Goal: Task Accomplishment & Management: Complete application form

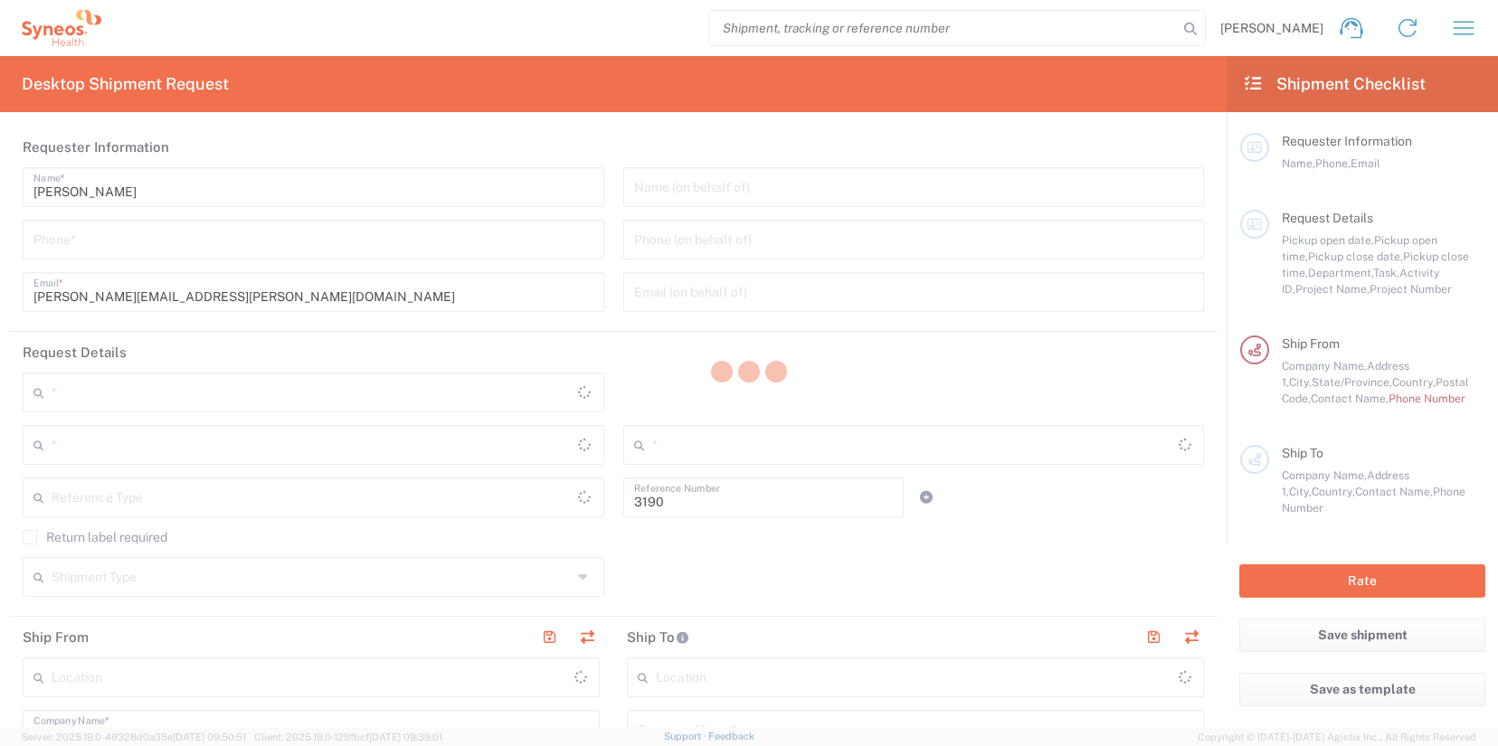
type input "Department"
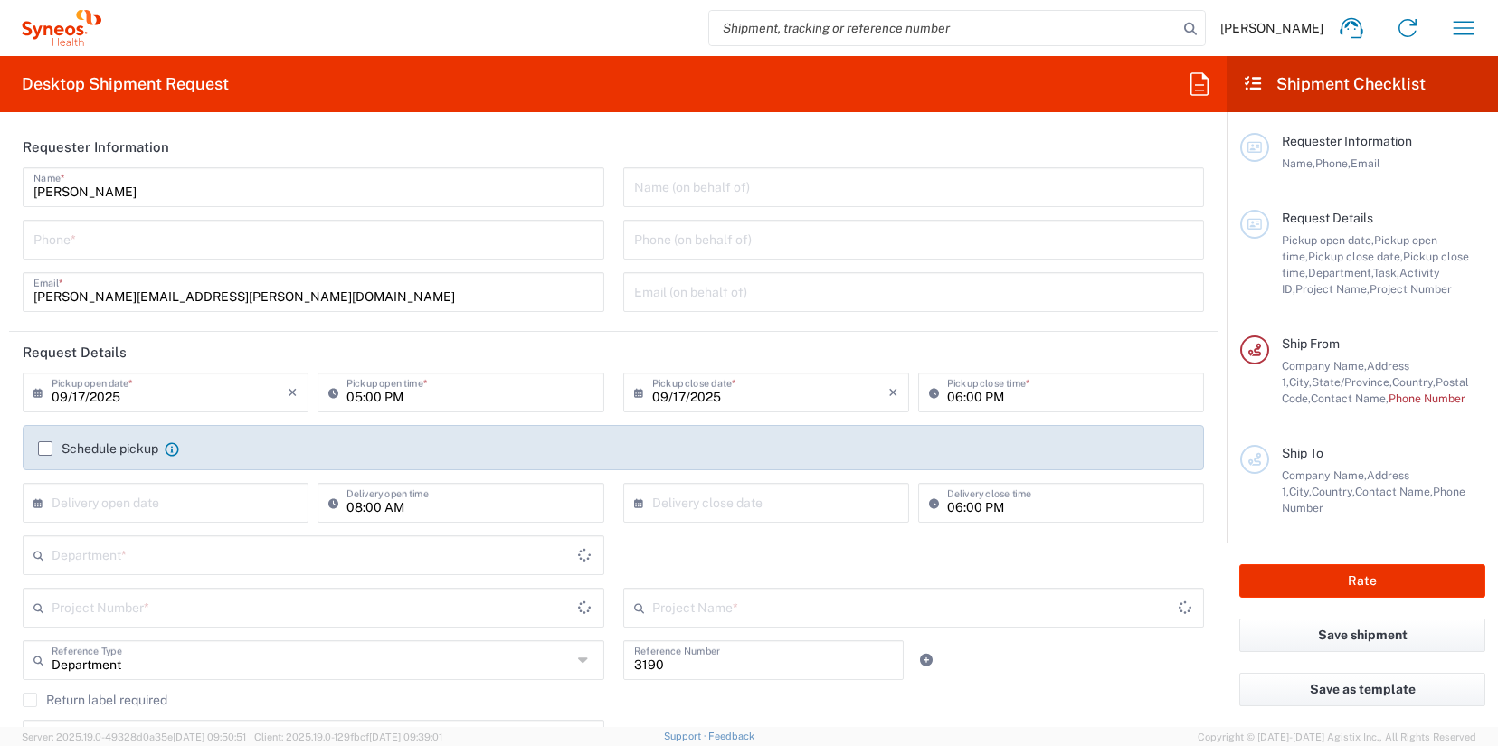
type input "[US_STATE]"
type input "[GEOGRAPHIC_DATA]"
type input "[PERSON_NAME] Rsrch Grp ([GEOGRAPHIC_DATA]) In"
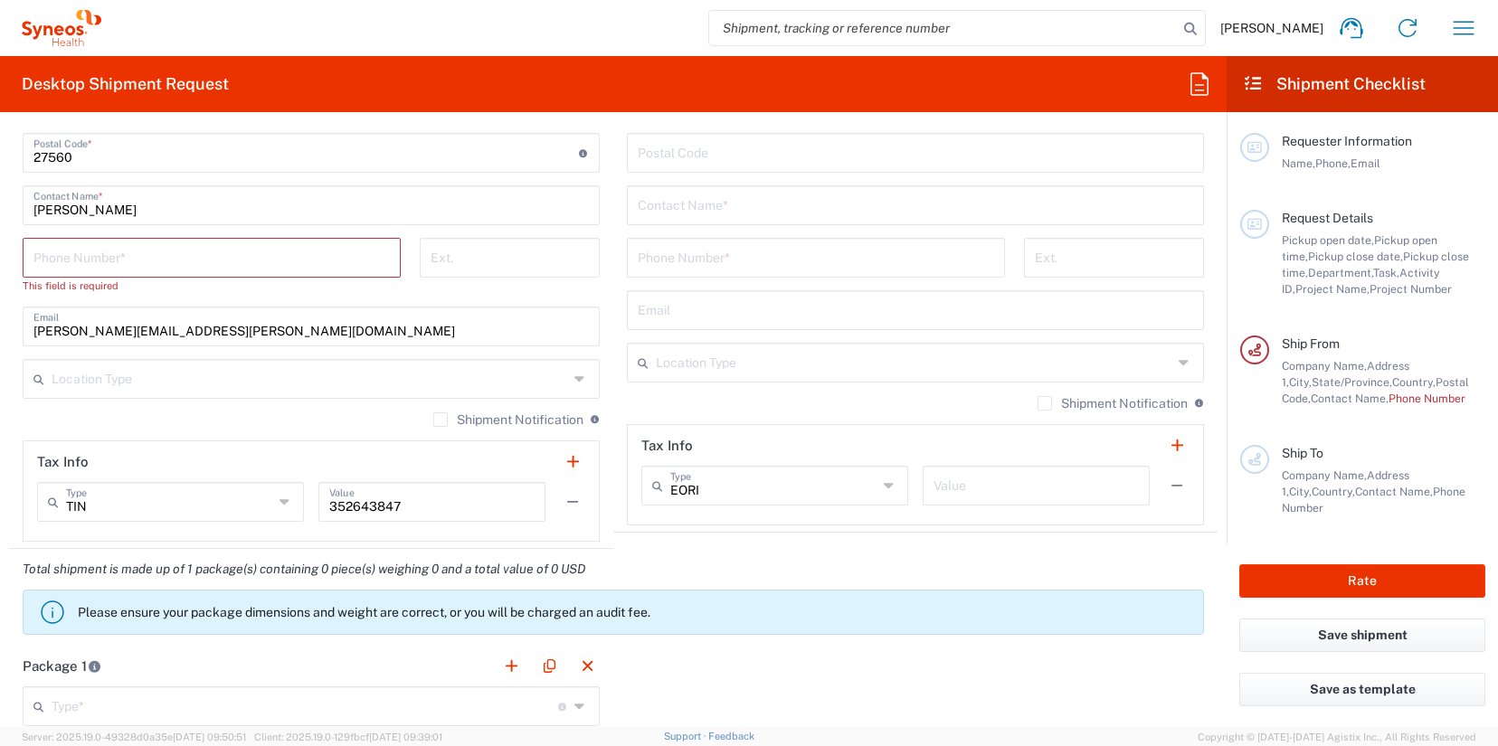
scroll to position [842, 0]
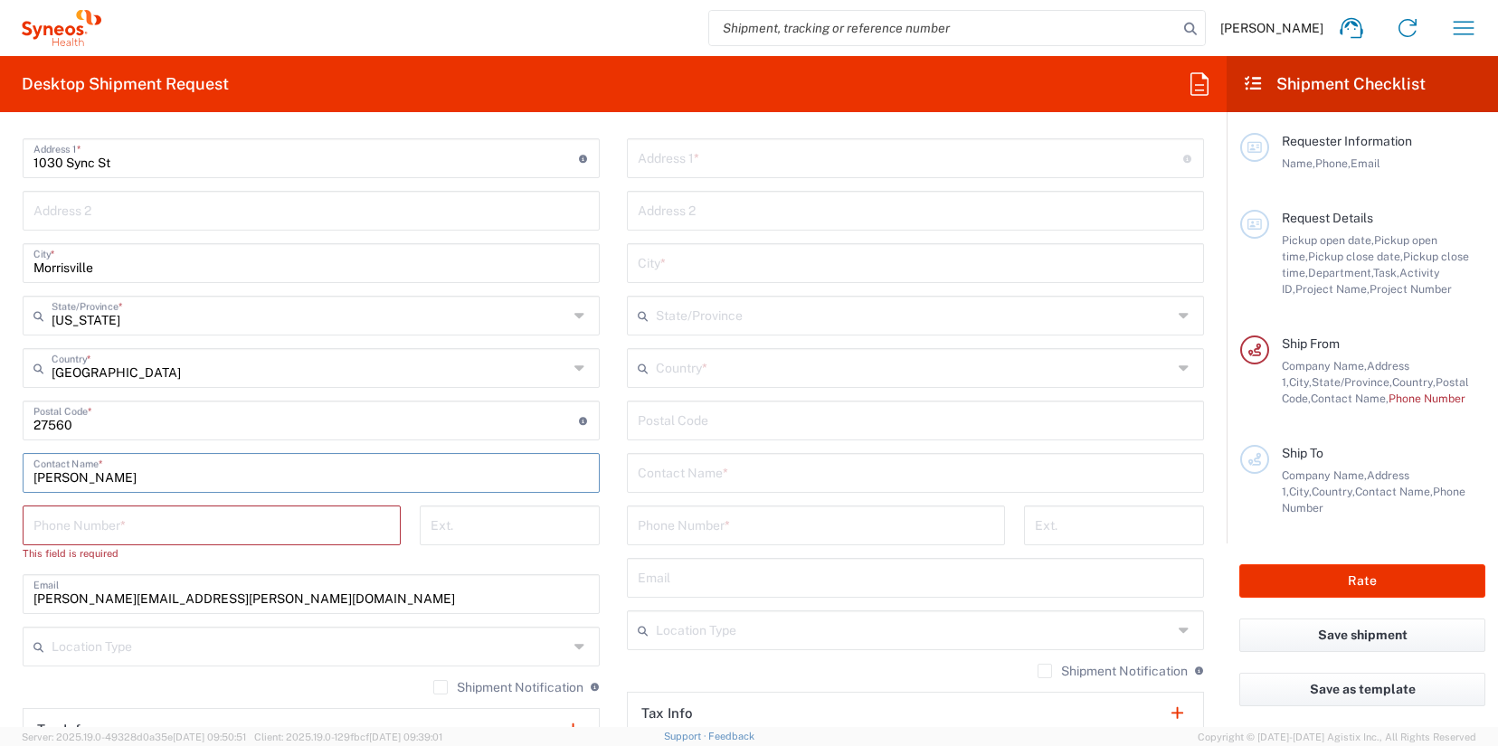
drag, startPoint x: 117, startPoint y: 476, endPoint x: 18, endPoint y: 482, distance: 98.8
click at [18, 482] on main "[PERSON_NAME] Rsrch Grp ([GEOGRAPHIC_DATA]) In Location [GEOGRAPHIC_DATA] [GEOG…" at bounding box center [311, 421] width 604 height 776
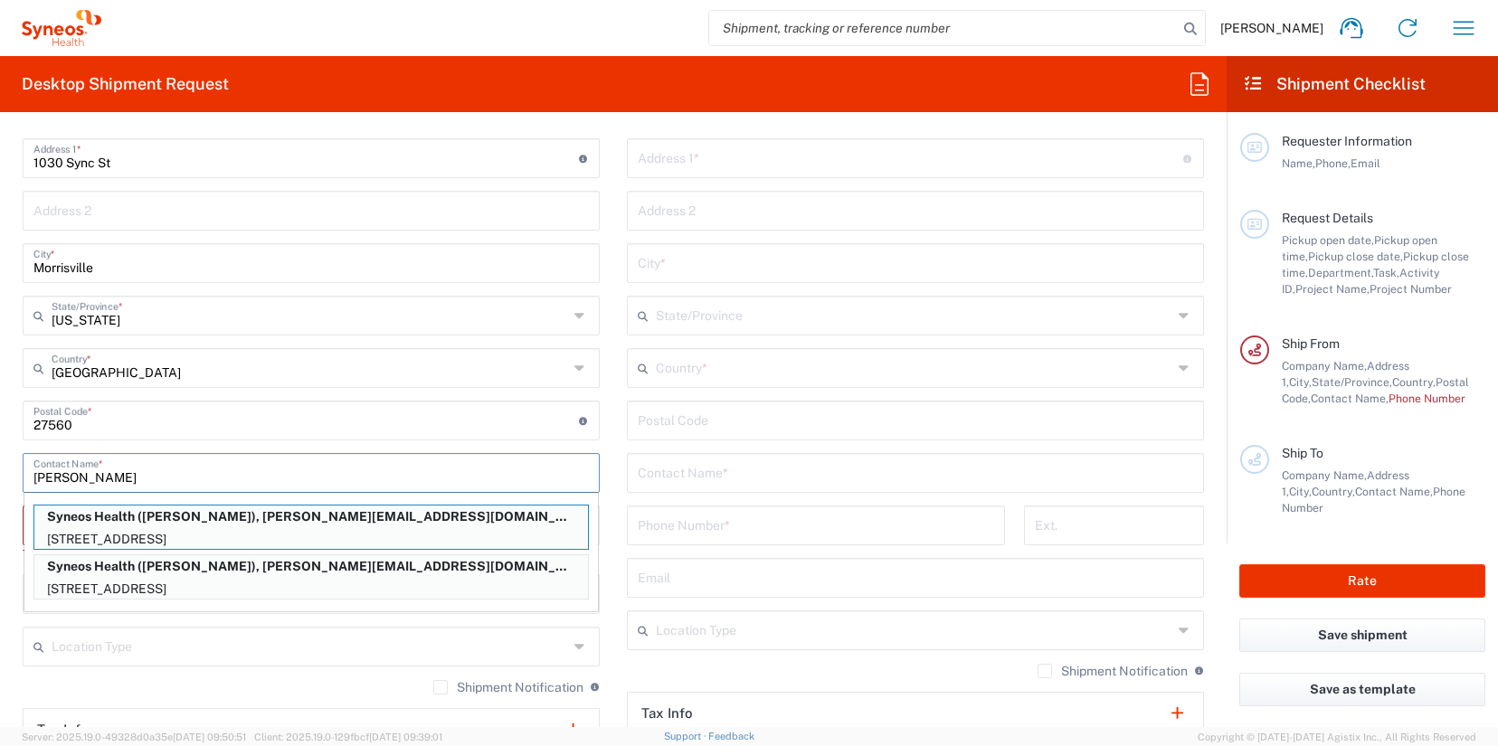
type input "[PERSON_NAME]"
click at [687, 475] on input "text" at bounding box center [915, 472] width 555 height 32
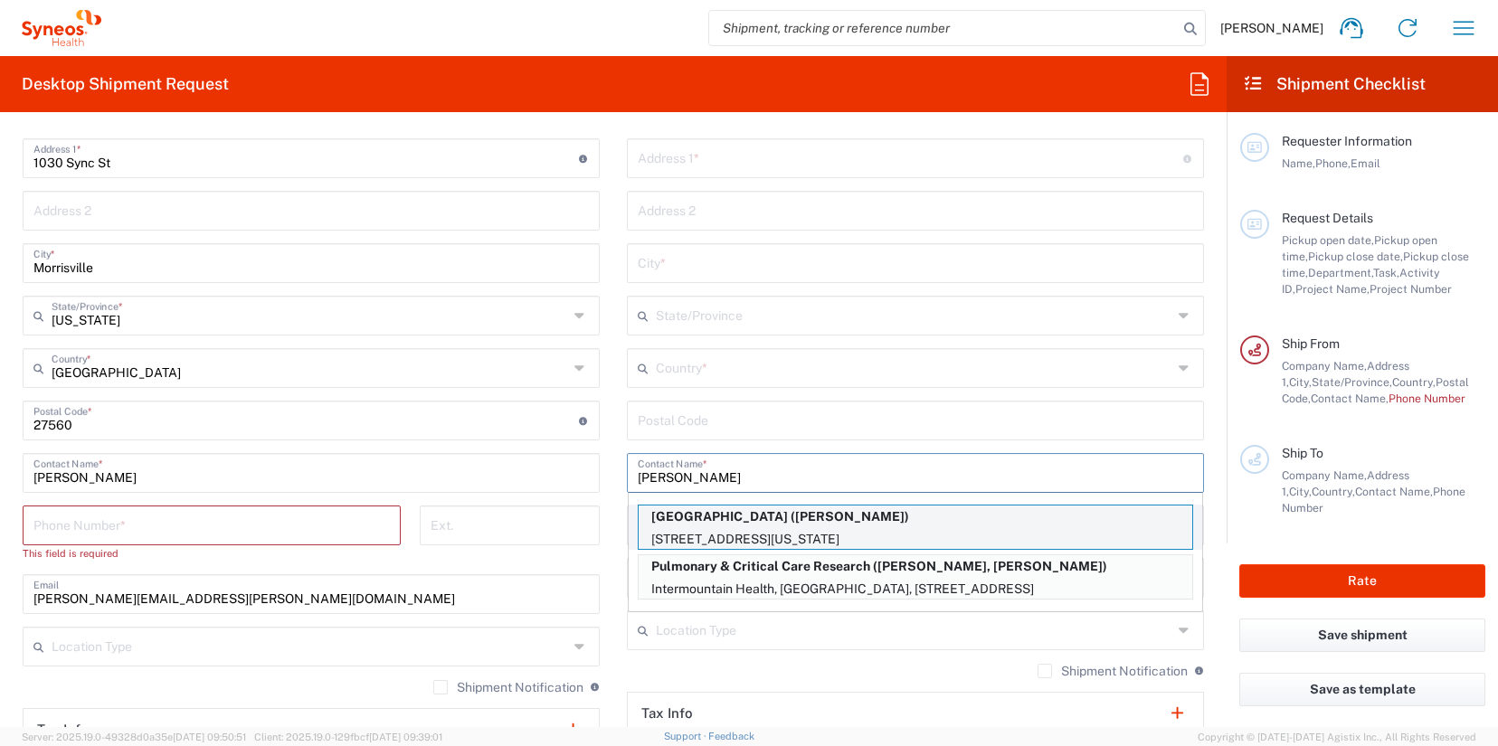
type input "katrina"
click at [887, 524] on p "Columbia University Medical Center (Katrina Cuasay)" at bounding box center [916, 517] width 554 height 23
type input "Columbia University Medical Center"
type input "622 W. 168th Street, PH-19th floor"
type input "Room 405"
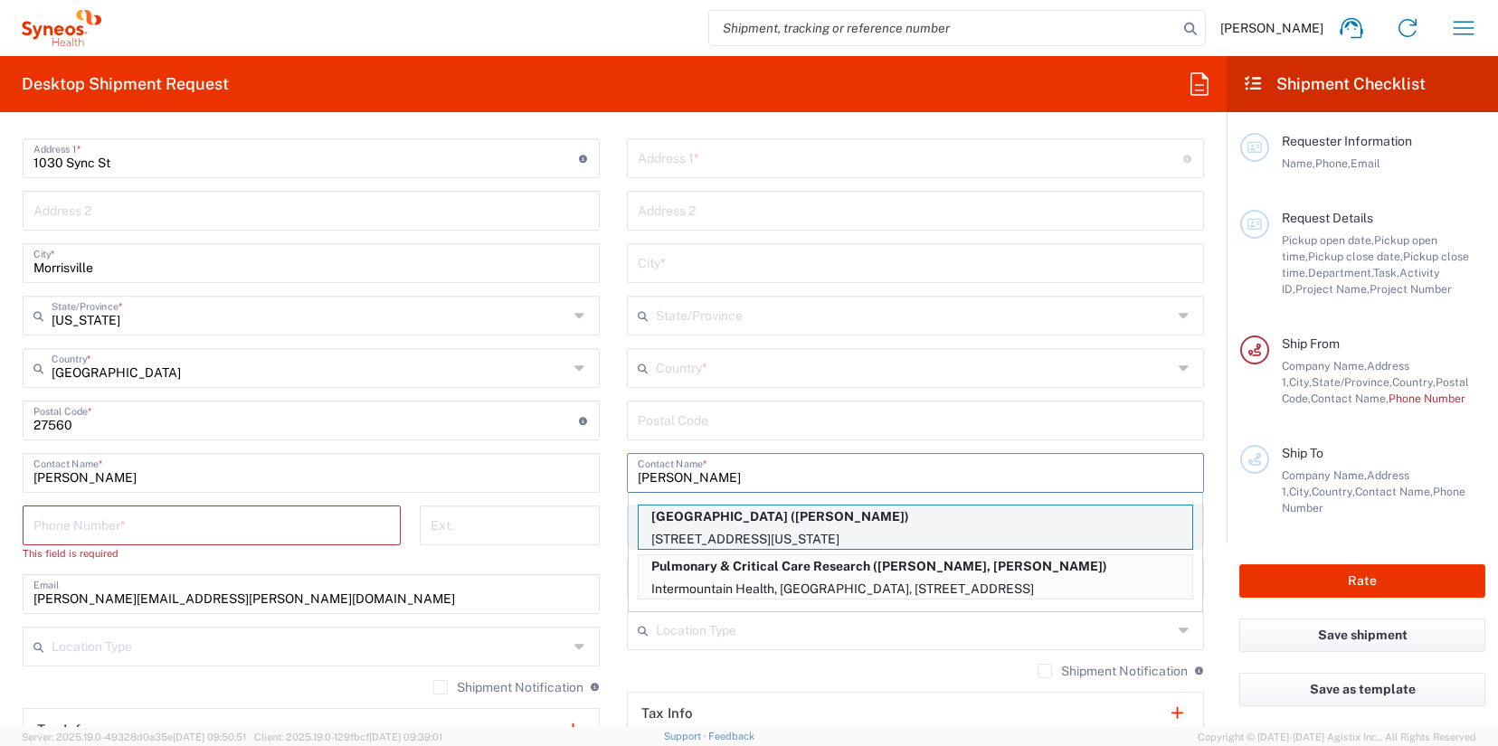
type input "NEW YORK"
type input "United States"
type input "10032"
type input "Katrina Cuasay"
type input "2123052077"
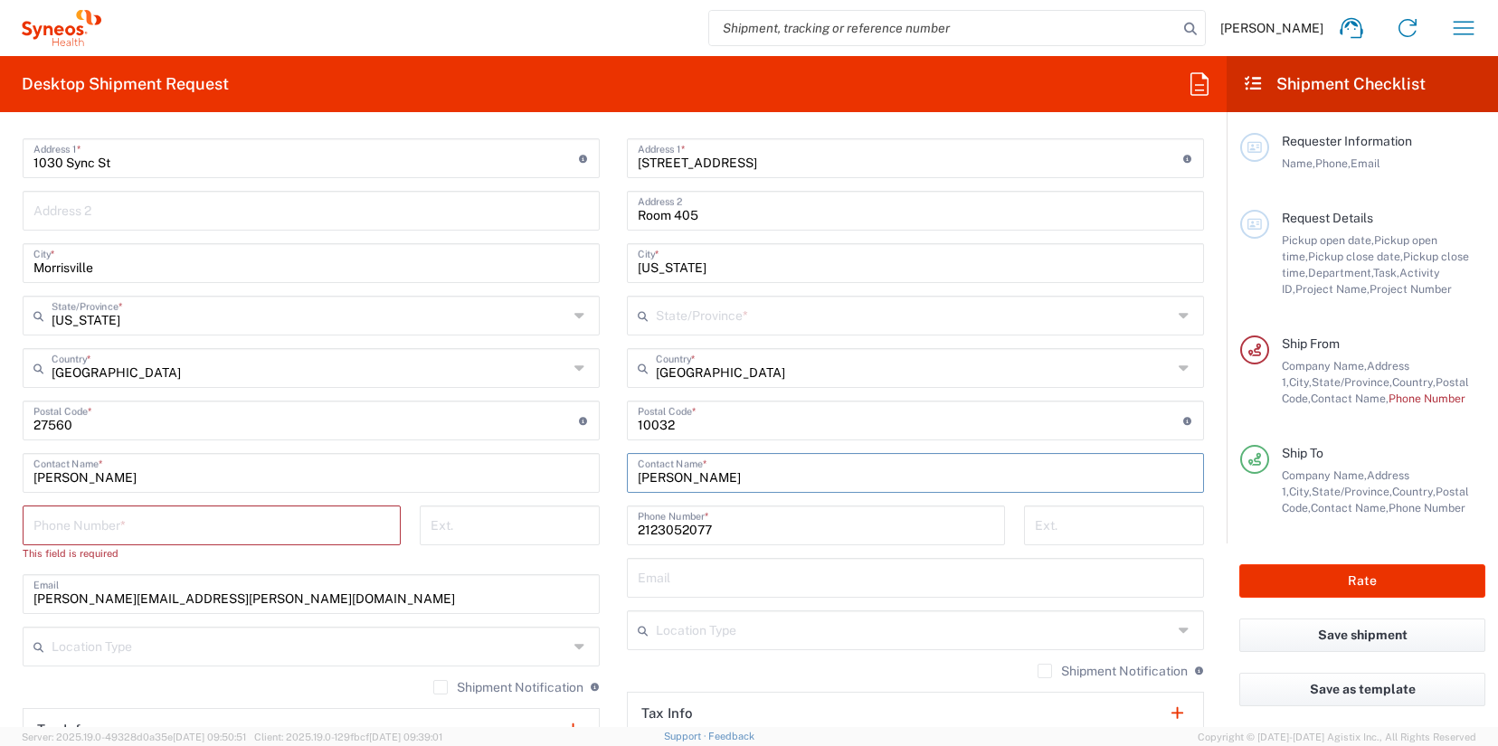
type input "New York"
click at [94, 478] on input "lisa" at bounding box center [310, 472] width 555 height 32
type input "lisa silvestri"
click at [108, 166] on input "1030 Sync St" at bounding box center [305, 157] width 545 height 32
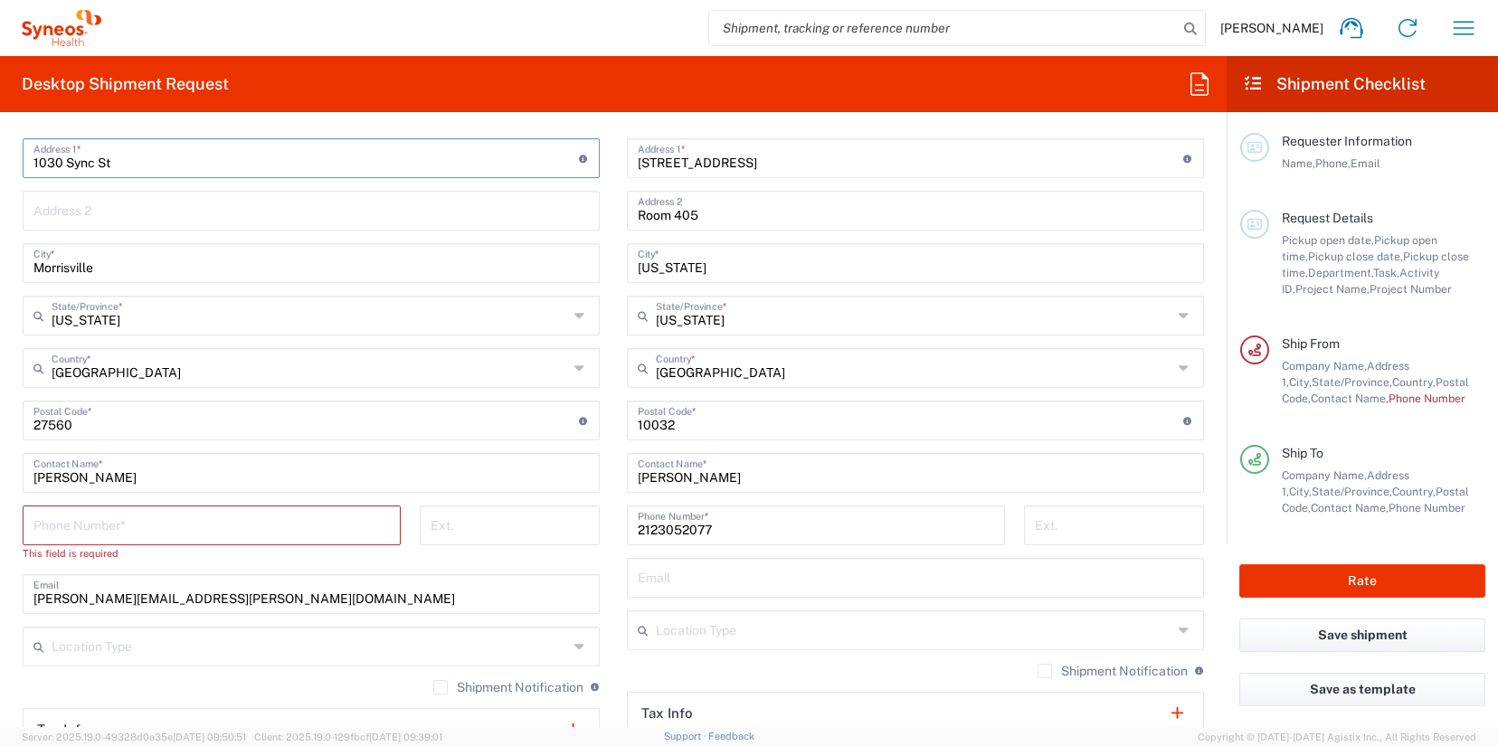
click at [108, 166] on input "1030 Sync St" at bounding box center [305, 157] width 545 height 32
paste input "2 Weathervane Way"
type input "12 Weathervane Way"
click at [147, 533] on input "tel" at bounding box center [211, 524] width 356 height 32
paste input "8452164746"
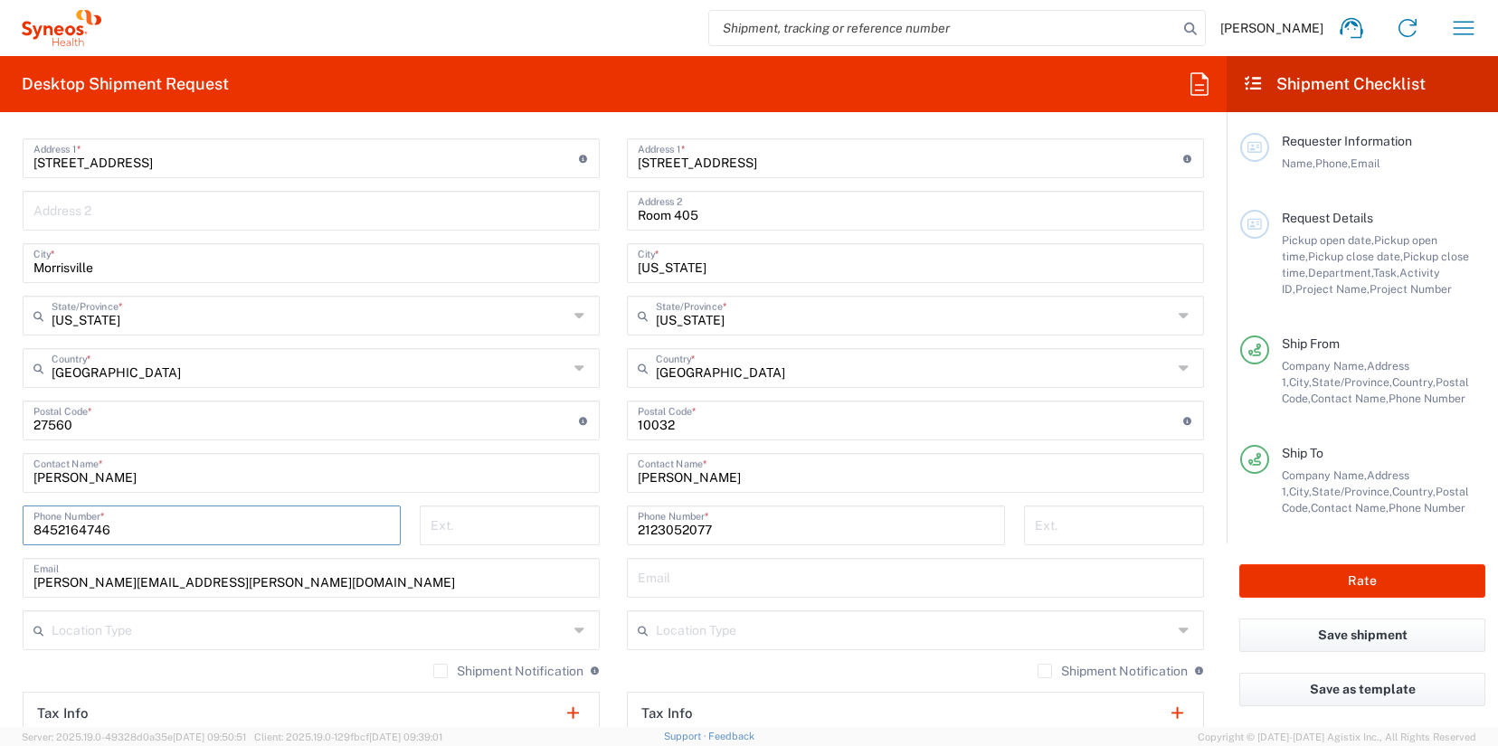
type input "8452164746"
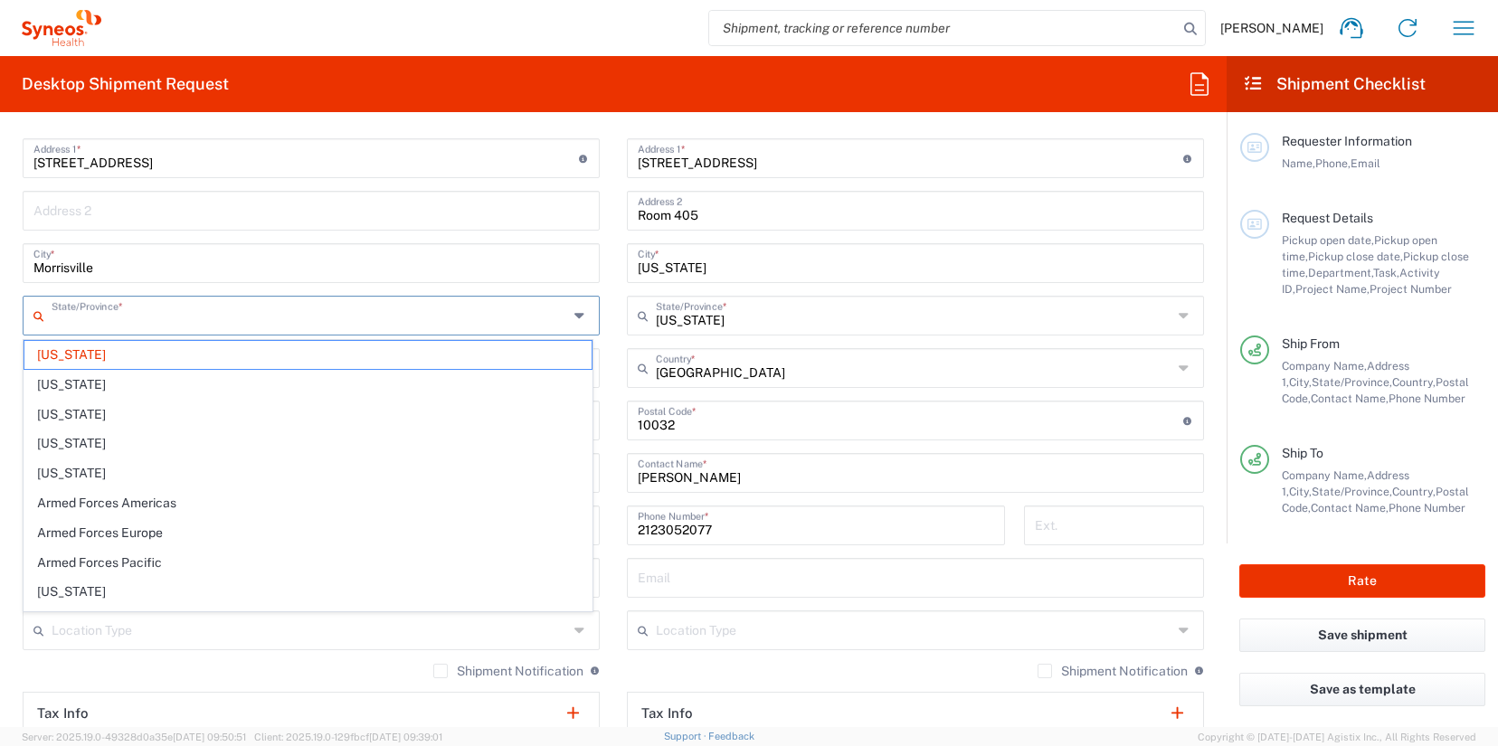
click at [142, 321] on input "text" at bounding box center [310, 314] width 516 height 32
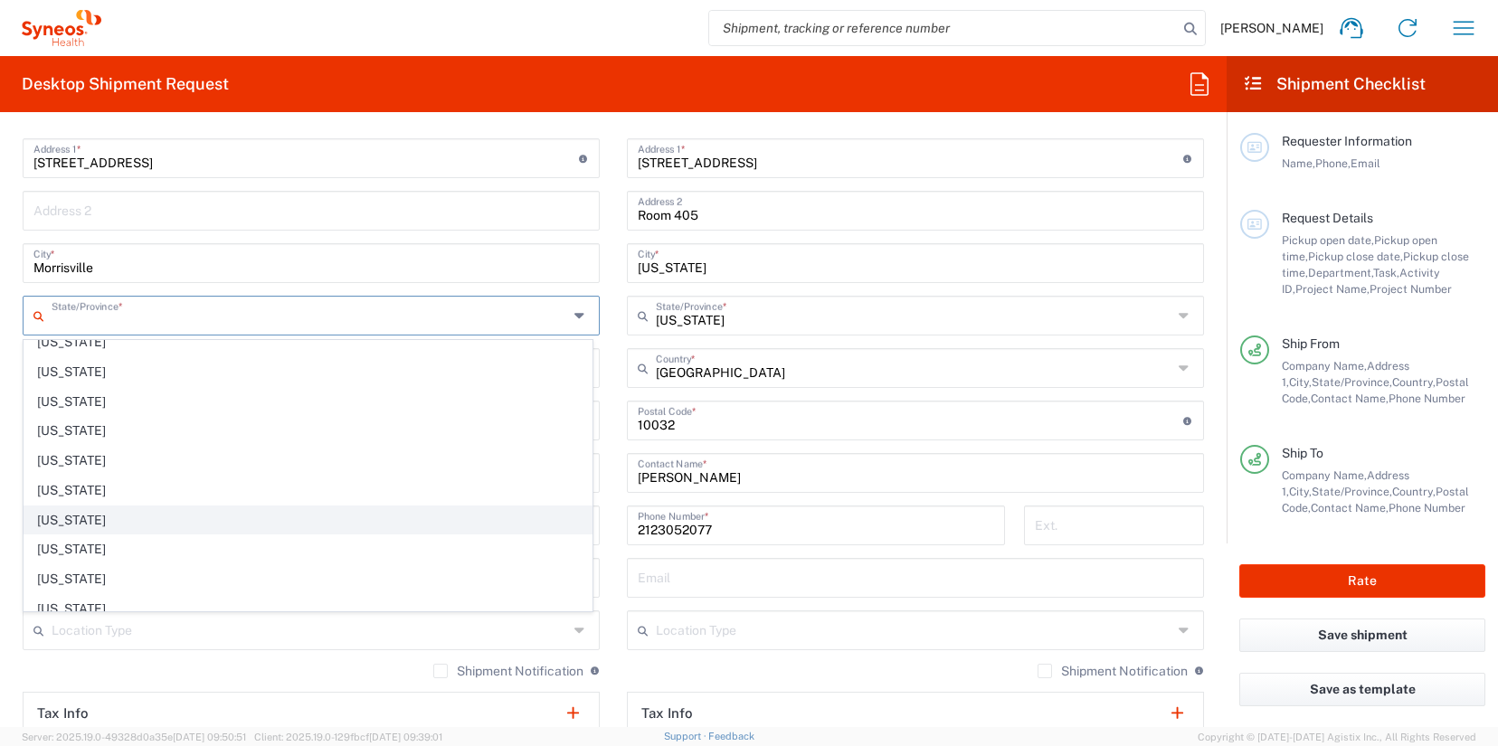
click at [50, 519] on span "New York" at bounding box center [307, 521] width 567 height 28
type input "New York"
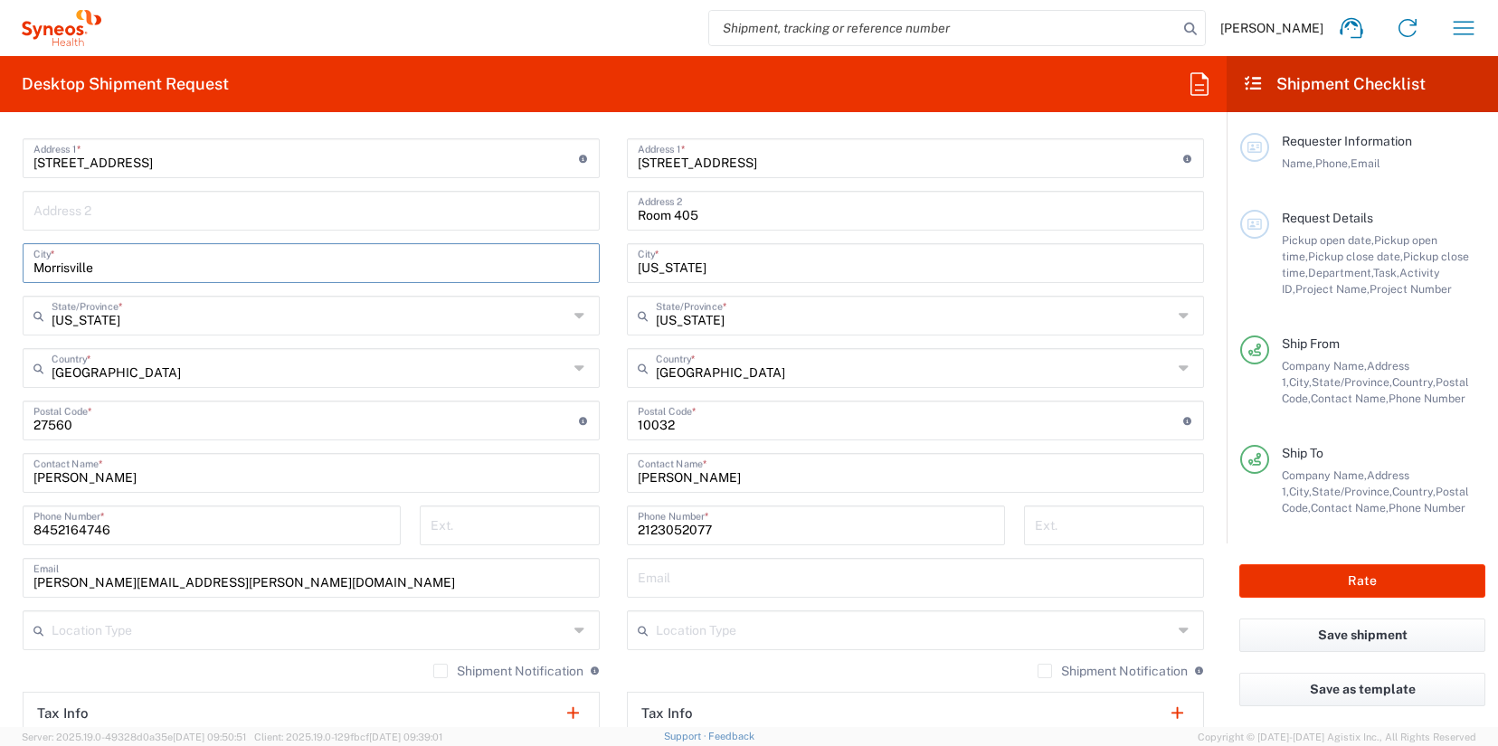
drag, startPoint x: 104, startPoint y: 266, endPoint x: -10, endPoint y: 268, distance: 114.0
click at [0, 268] on html "James Smith Home Shipment estimator Shipment tracking Desktop shipment request …" at bounding box center [749, 373] width 1498 height 746
type input "Warwick"
drag, startPoint x: 73, startPoint y: 424, endPoint x: 1, endPoint y: 427, distance: 72.4
click at [1, 427] on form "Requester Information James Smith Name * Phone * james.smith@illingworthresearc…" at bounding box center [613, 427] width 1226 height 601
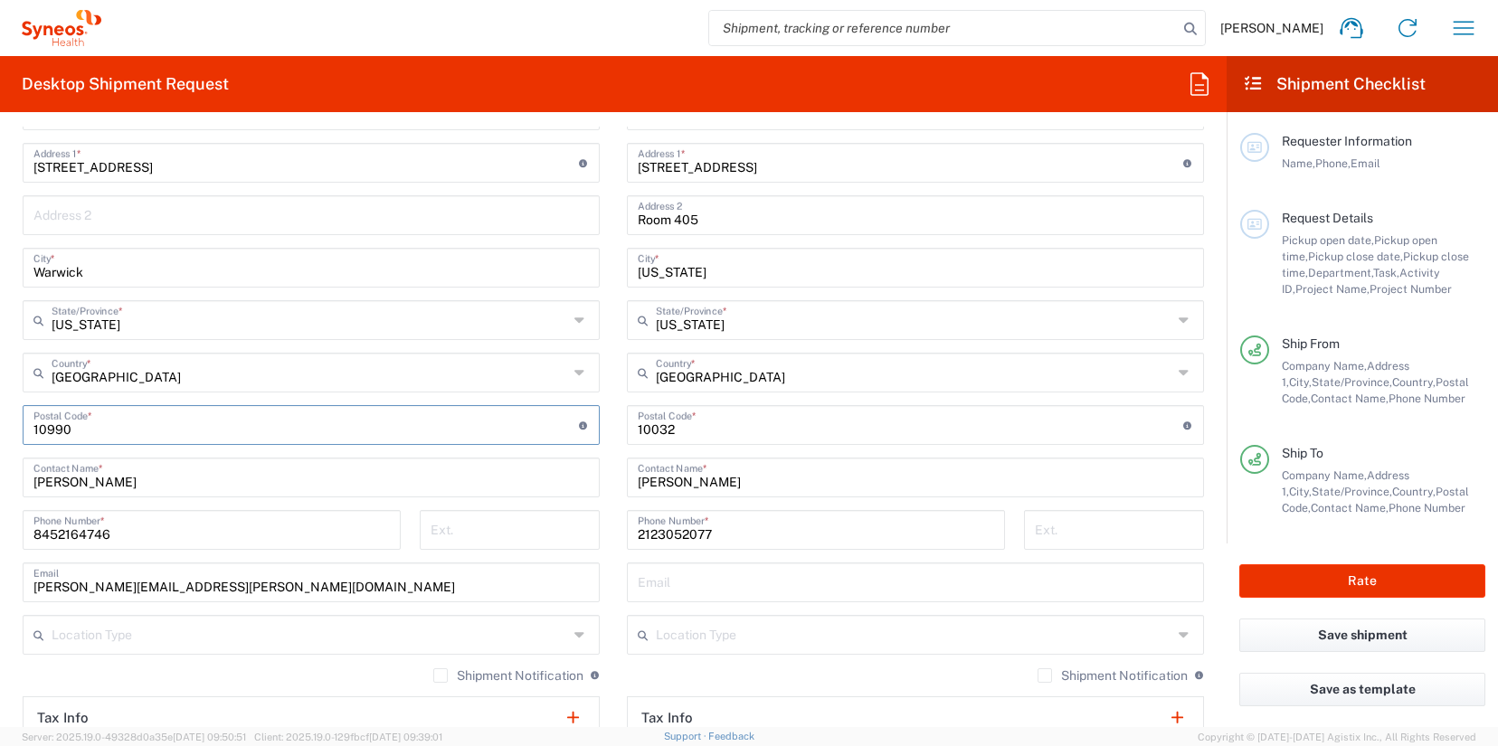
scroll to position [839, 0]
type input "10990"
drag, startPoint x: 102, startPoint y: 584, endPoint x: -7, endPoint y: 581, distance: 109.5
click at [0, 581] on html "James Smith Home Shipment estimator Shipment tracking Desktop shipment request …" at bounding box center [749, 373] width 1498 height 746
type input "lisa.silvestri@illingworthresearch.com"
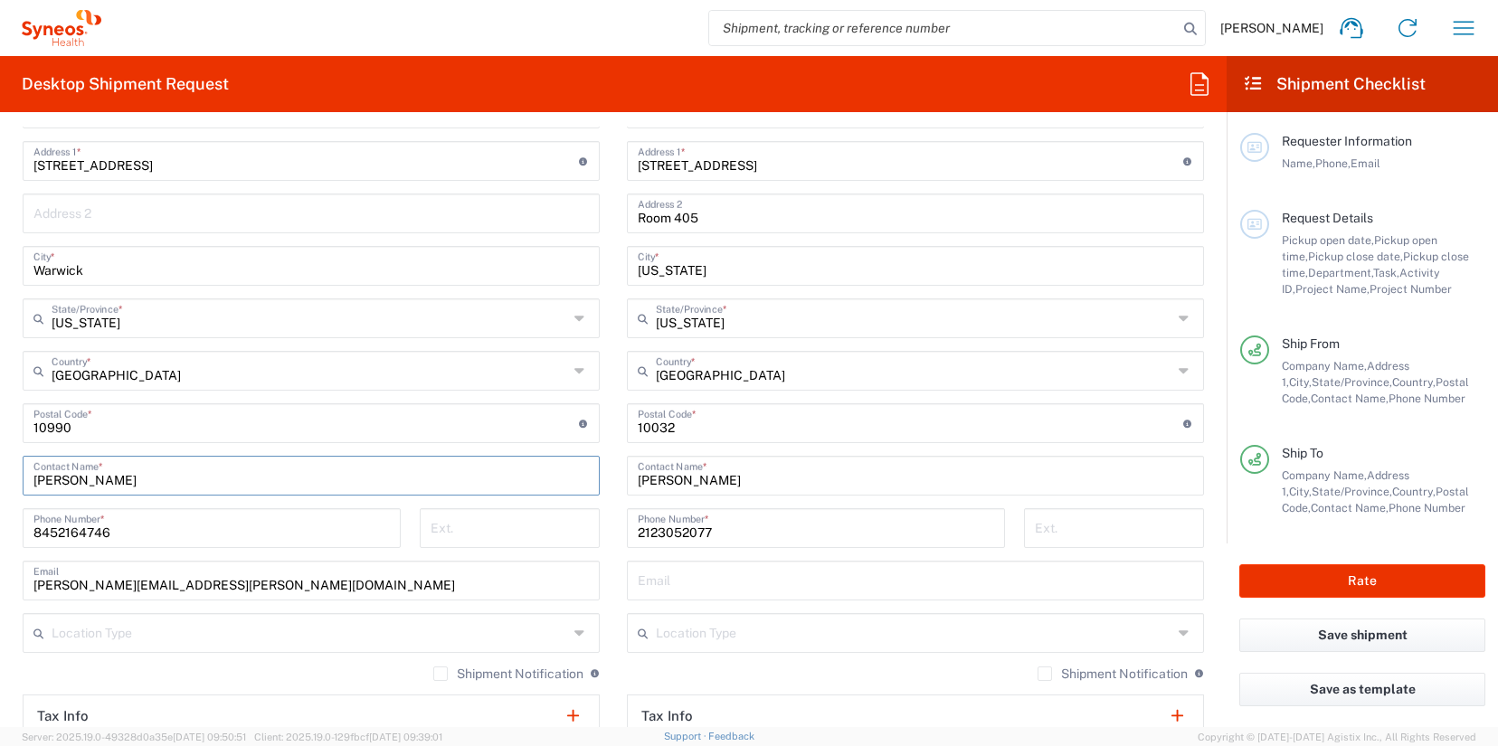
click at [30, 478] on div "lisa silvestri Contact Name *" at bounding box center [311, 476] width 577 height 40
click at [63, 473] on input "Lisa silvestri" at bounding box center [310, 475] width 555 height 32
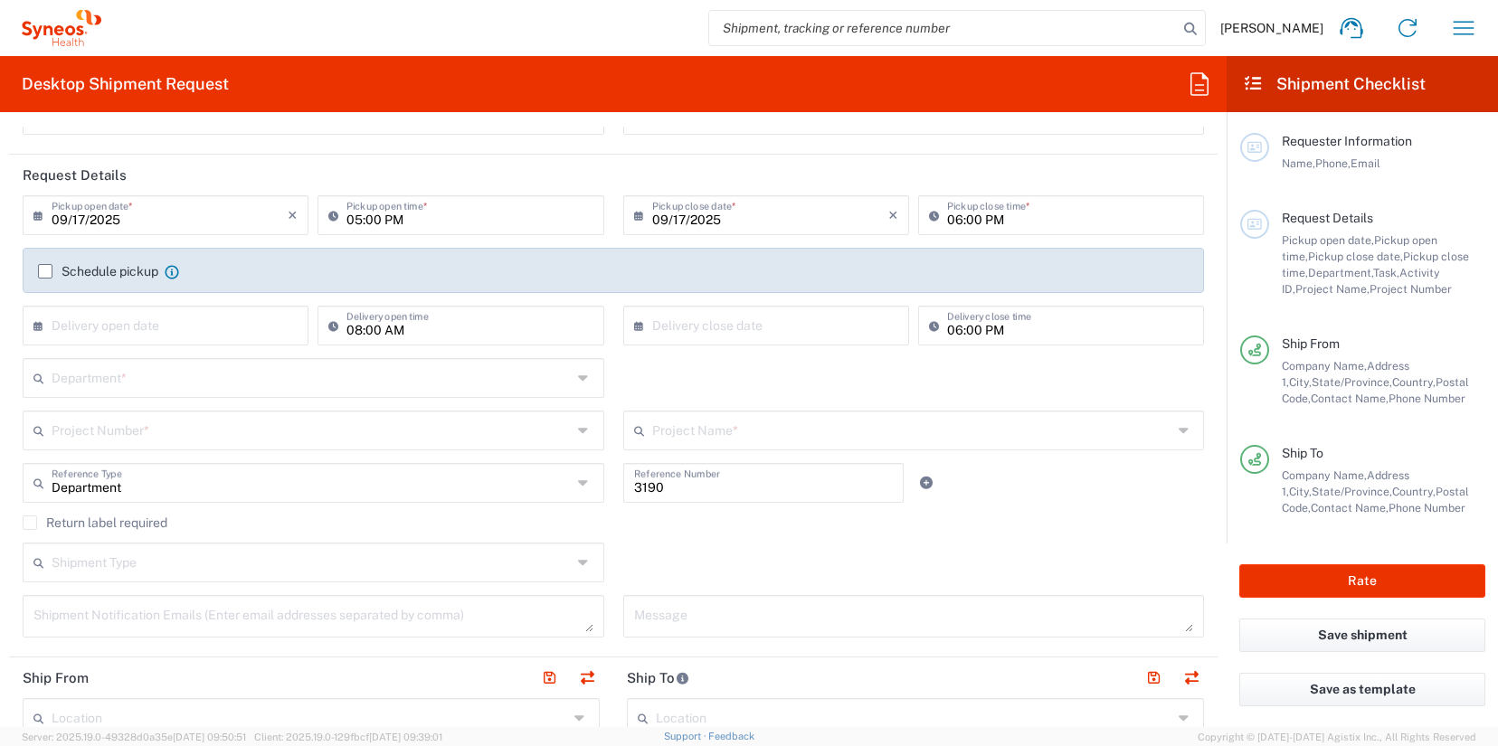
scroll to position [0, 0]
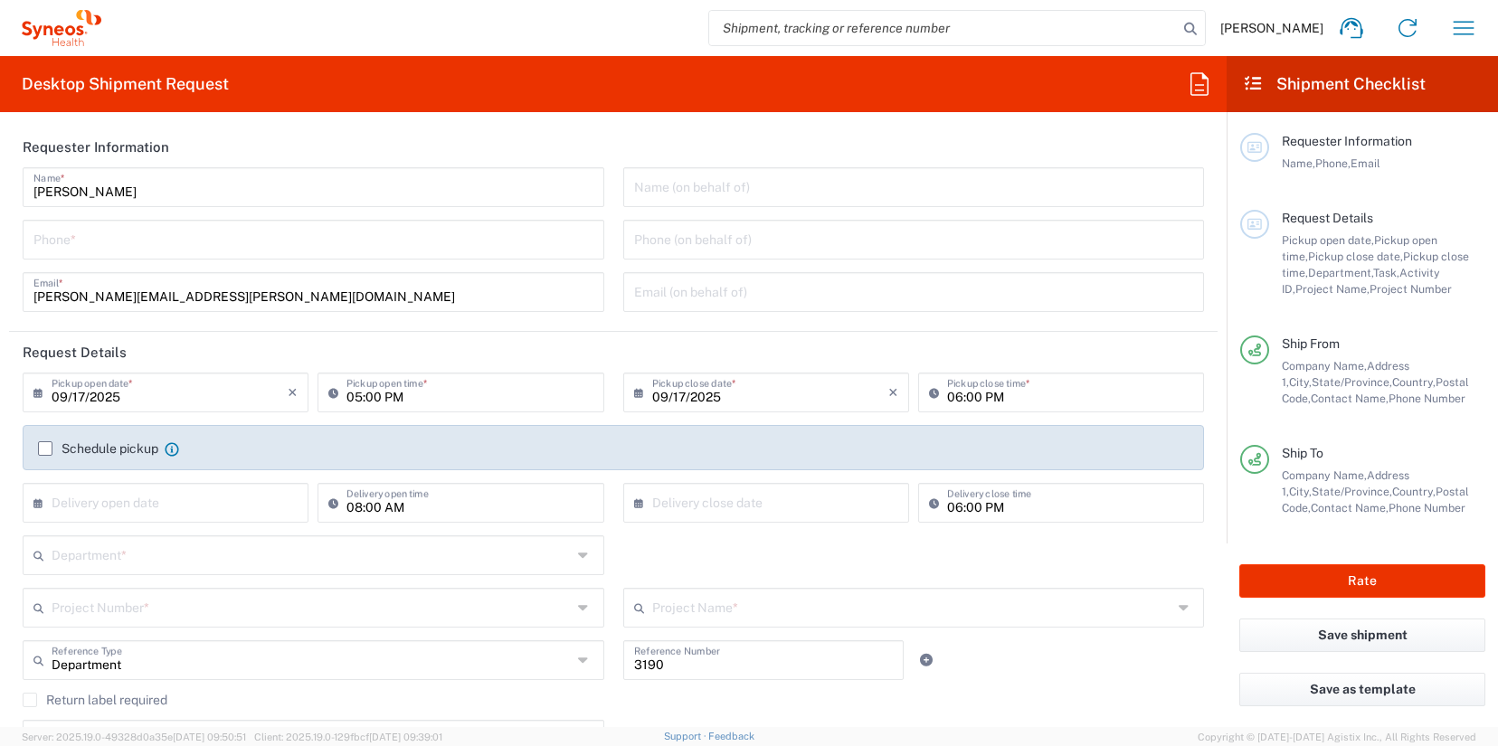
type input "Lisa Silvestri"
click at [156, 236] on input "tel" at bounding box center [313, 239] width 560 height 32
type input "3035422228"
type input "Suite 111"
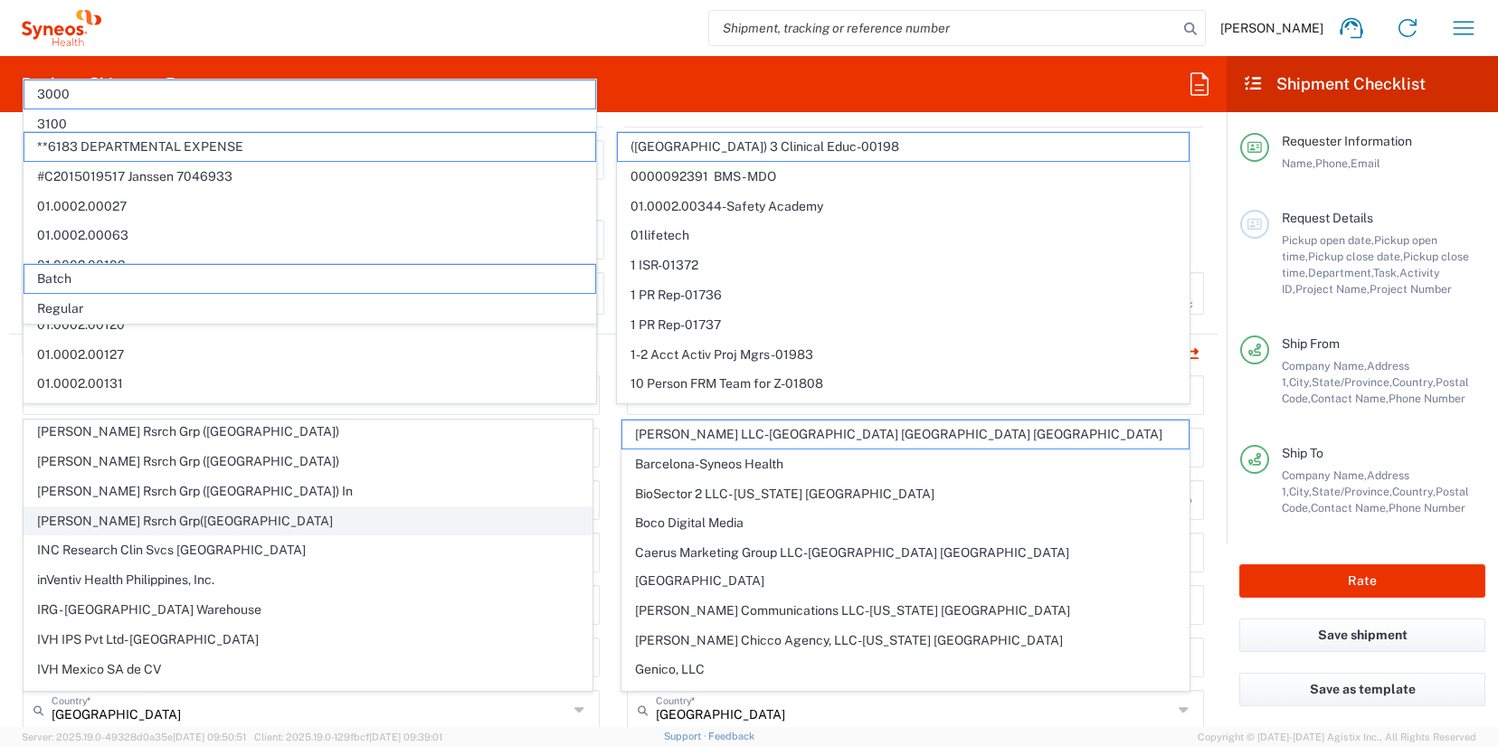
scroll to position [416, 0]
click at [615, 440] on main "Location Addison Whitney LLC-Morrisvile NC US Barcelona-Syneos Health BioSector…" at bounding box center [915, 755] width 604 height 760
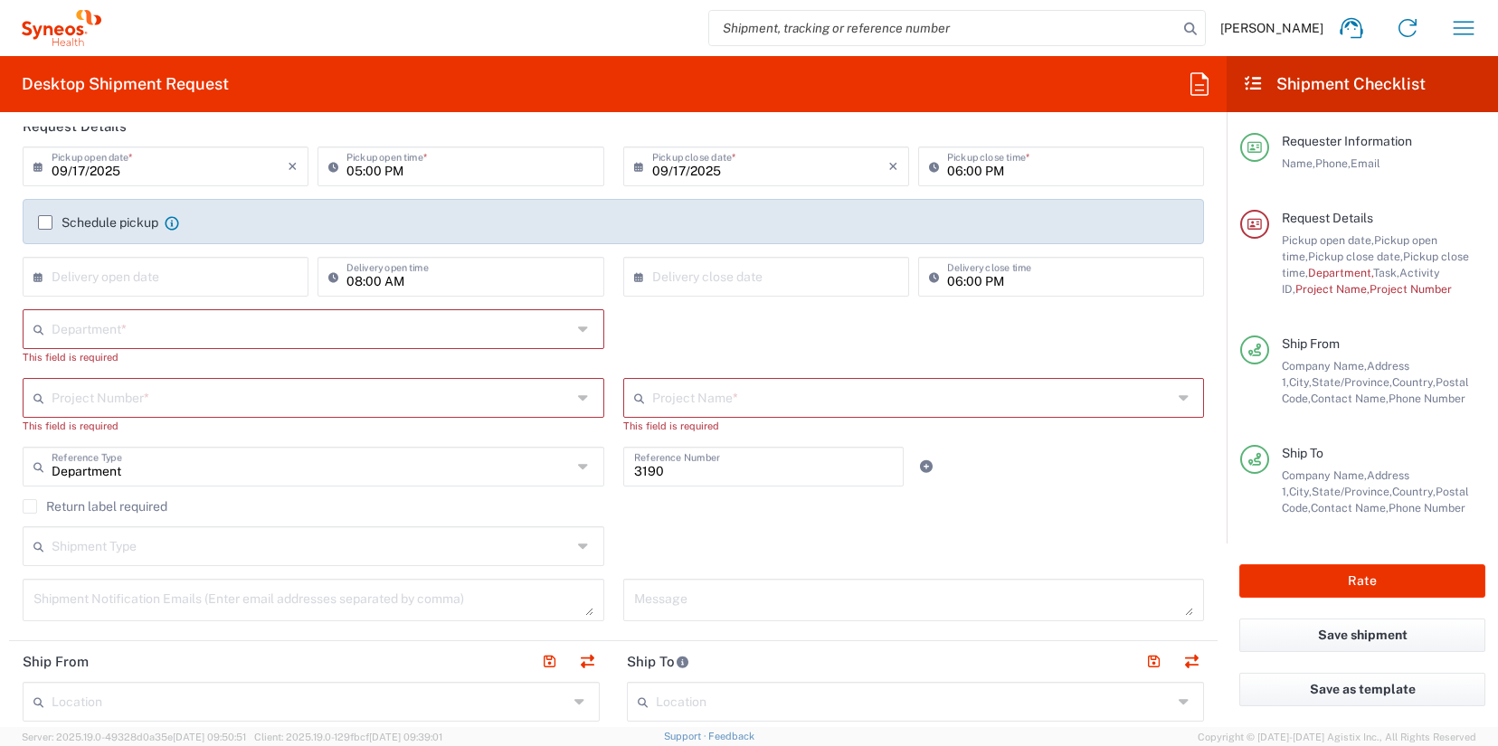
scroll to position [223, 0]
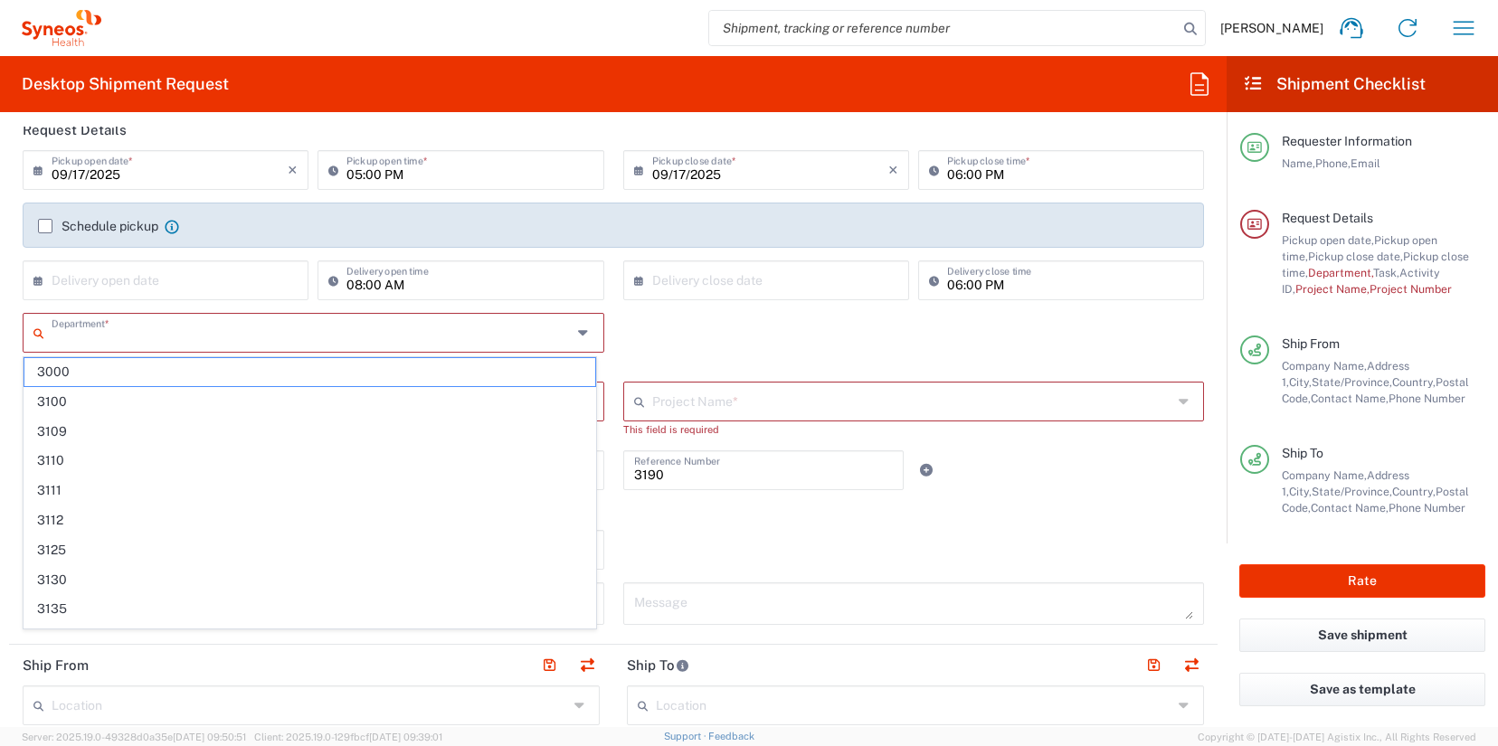
click at [183, 341] on input "text" at bounding box center [312, 332] width 520 height 32
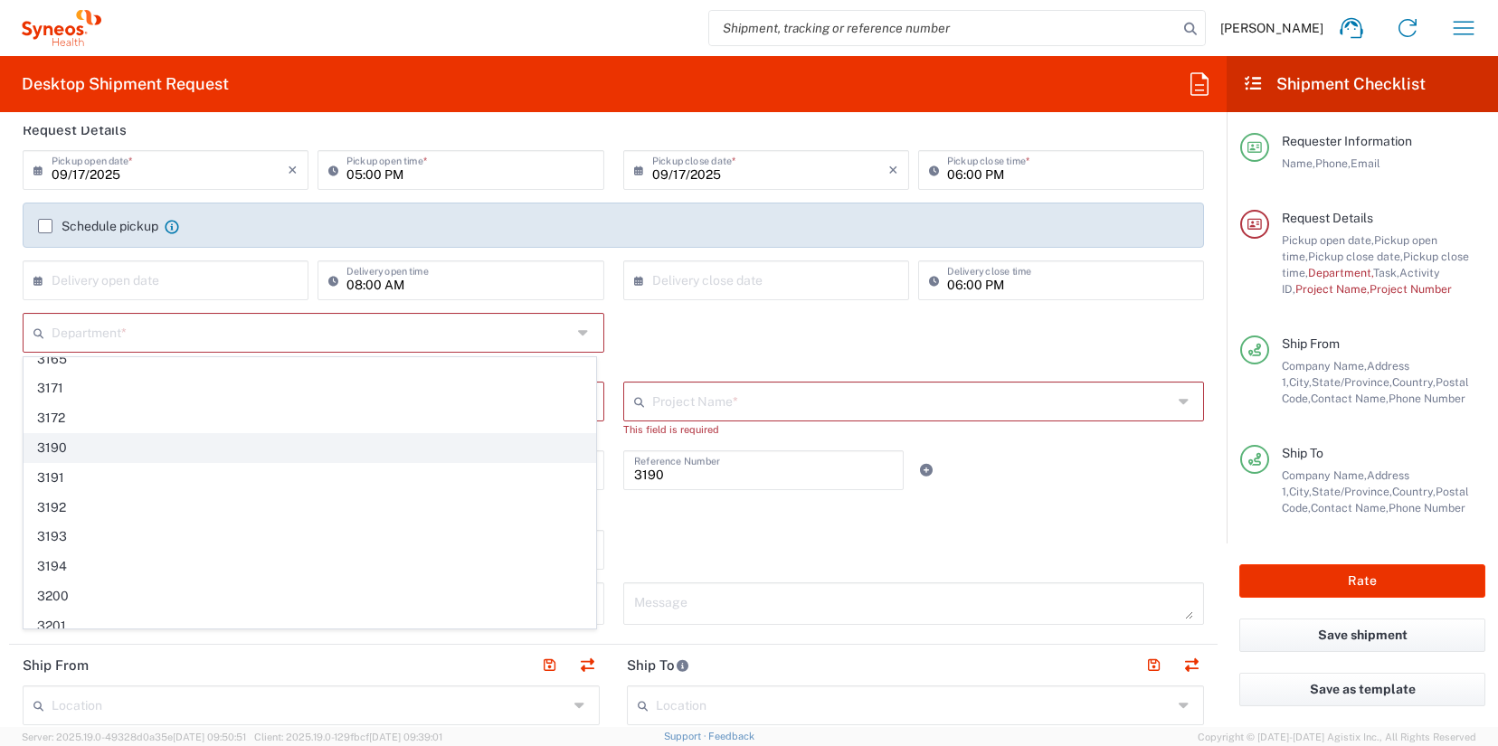
click at [74, 446] on span "3190" at bounding box center [309, 448] width 571 height 28
type input "3190"
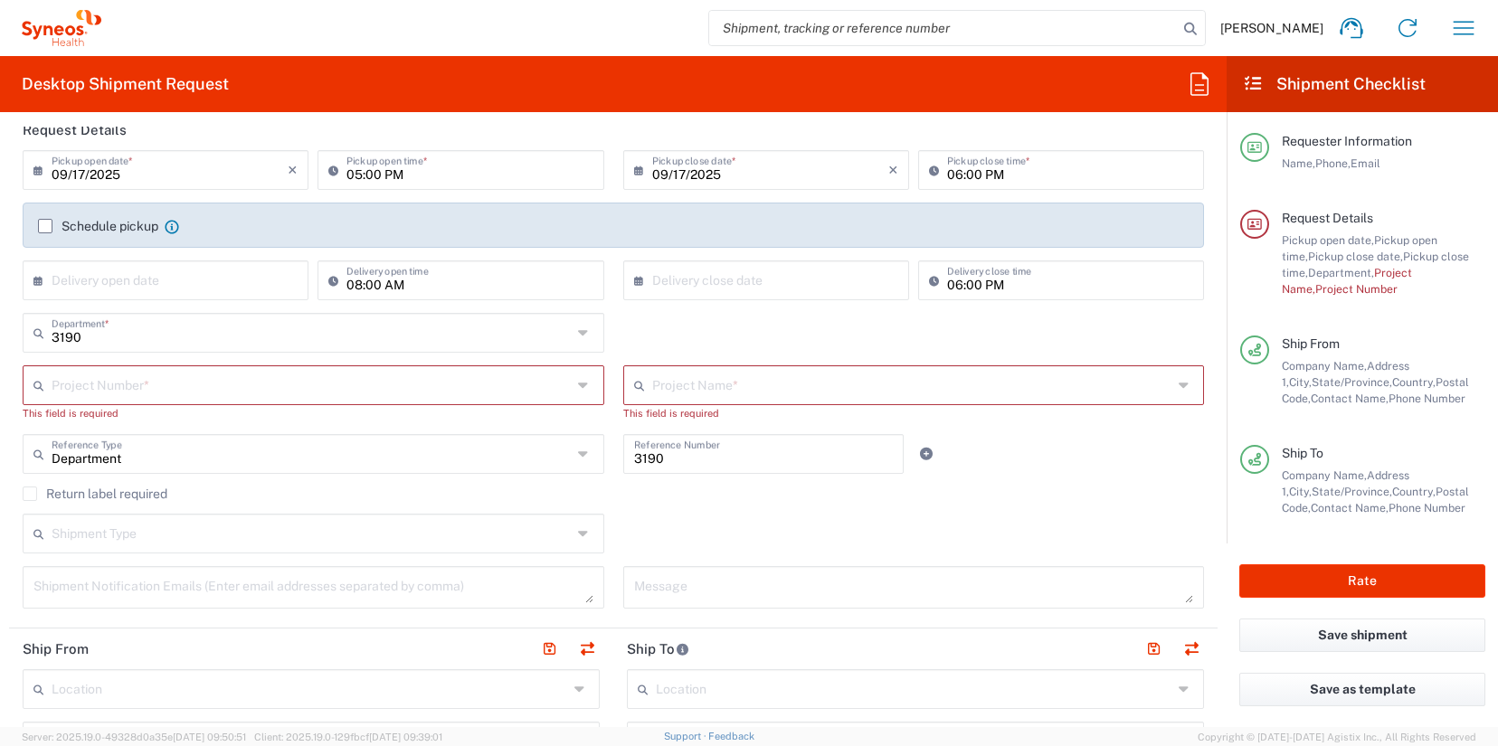
click at [145, 388] on input "text" at bounding box center [312, 384] width 520 height 32
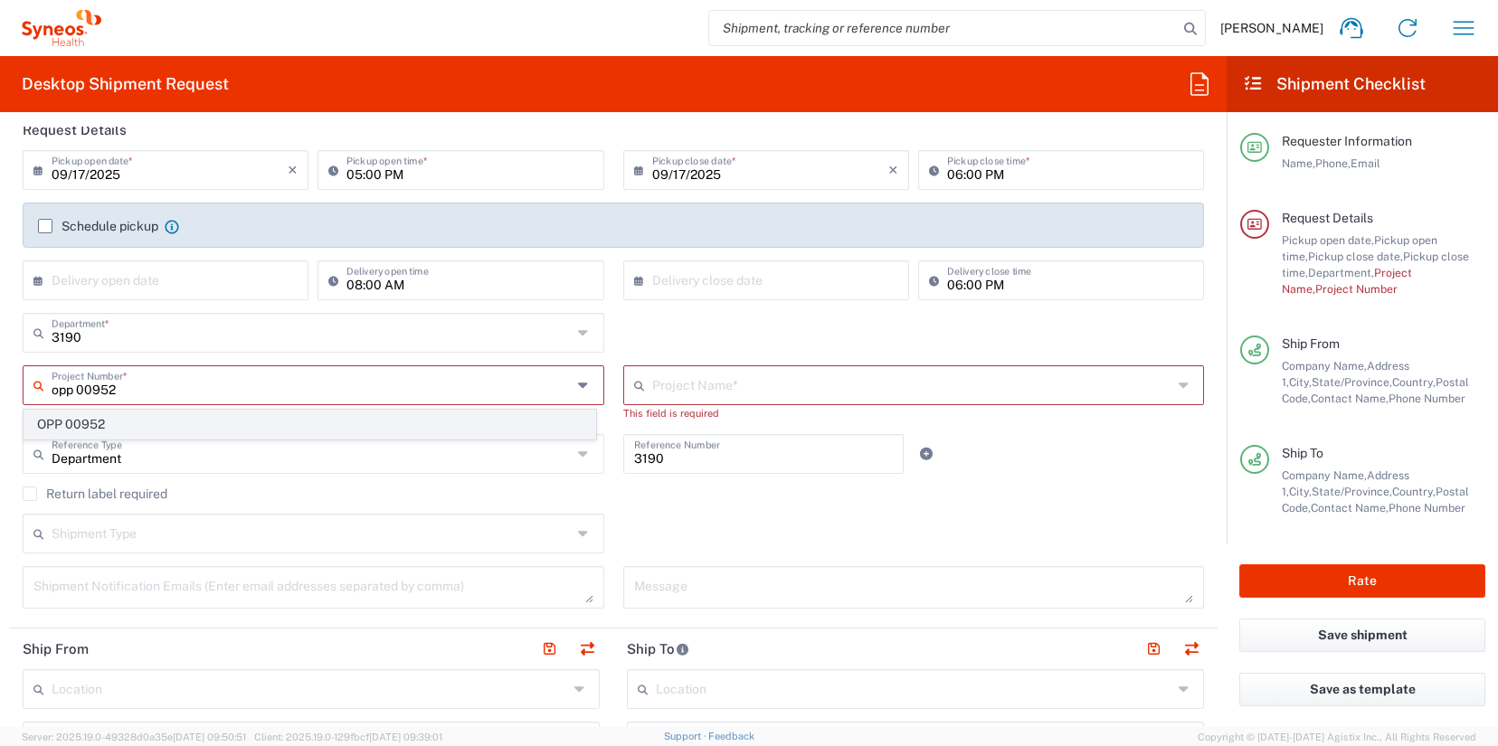
click at [160, 426] on span "OPP 00952" at bounding box center [309, 425] width 571 height 28
type input "OPP 00952"
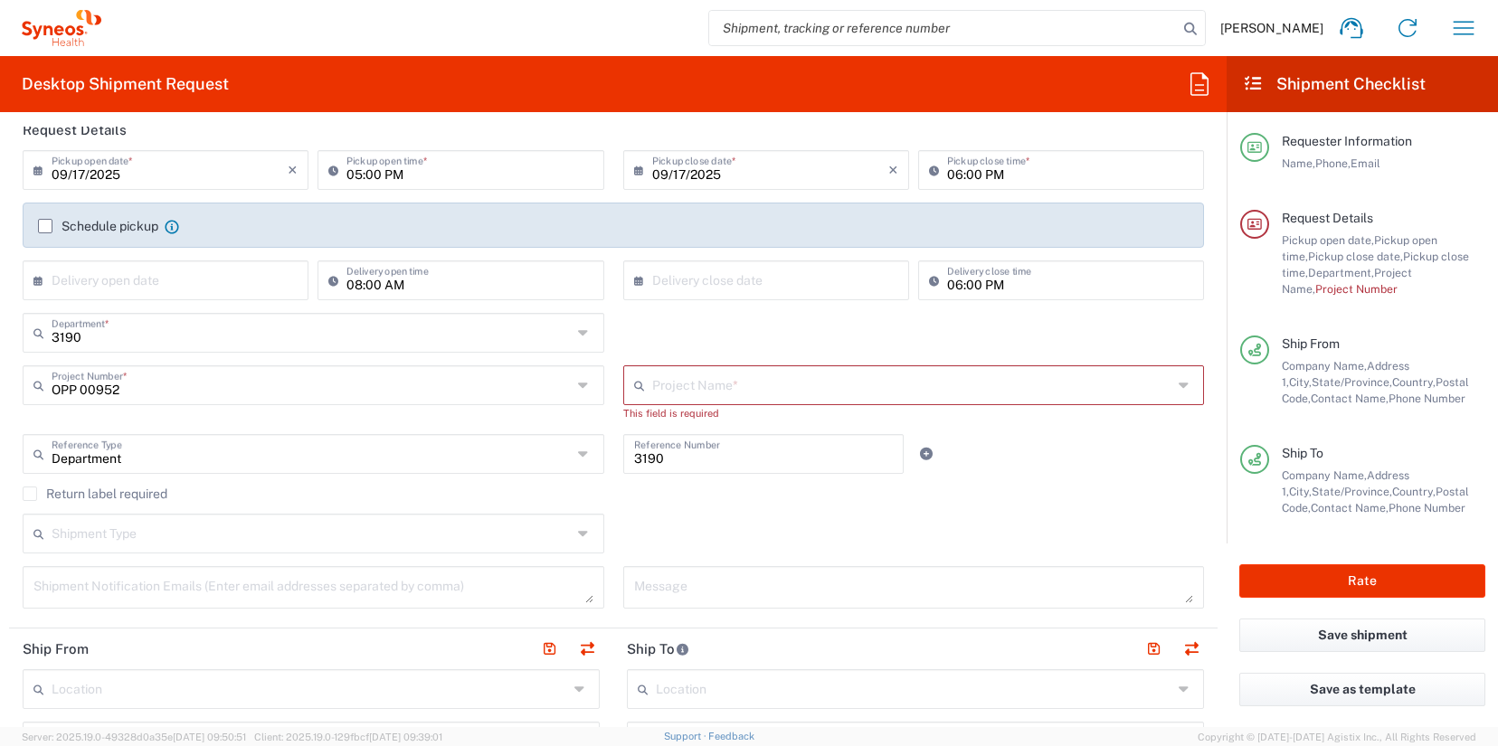
type input "802-WWC-006"
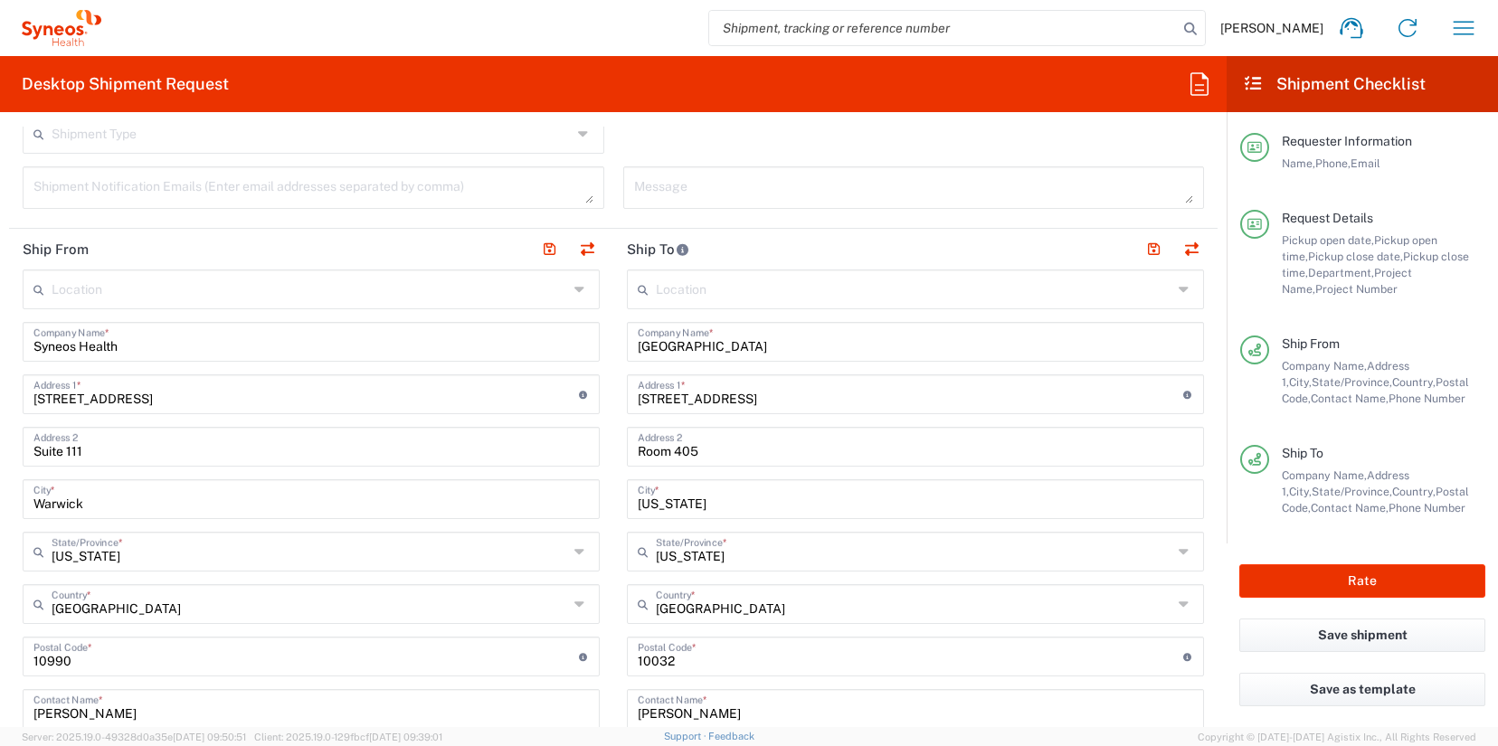
scroll to position [939, 0]
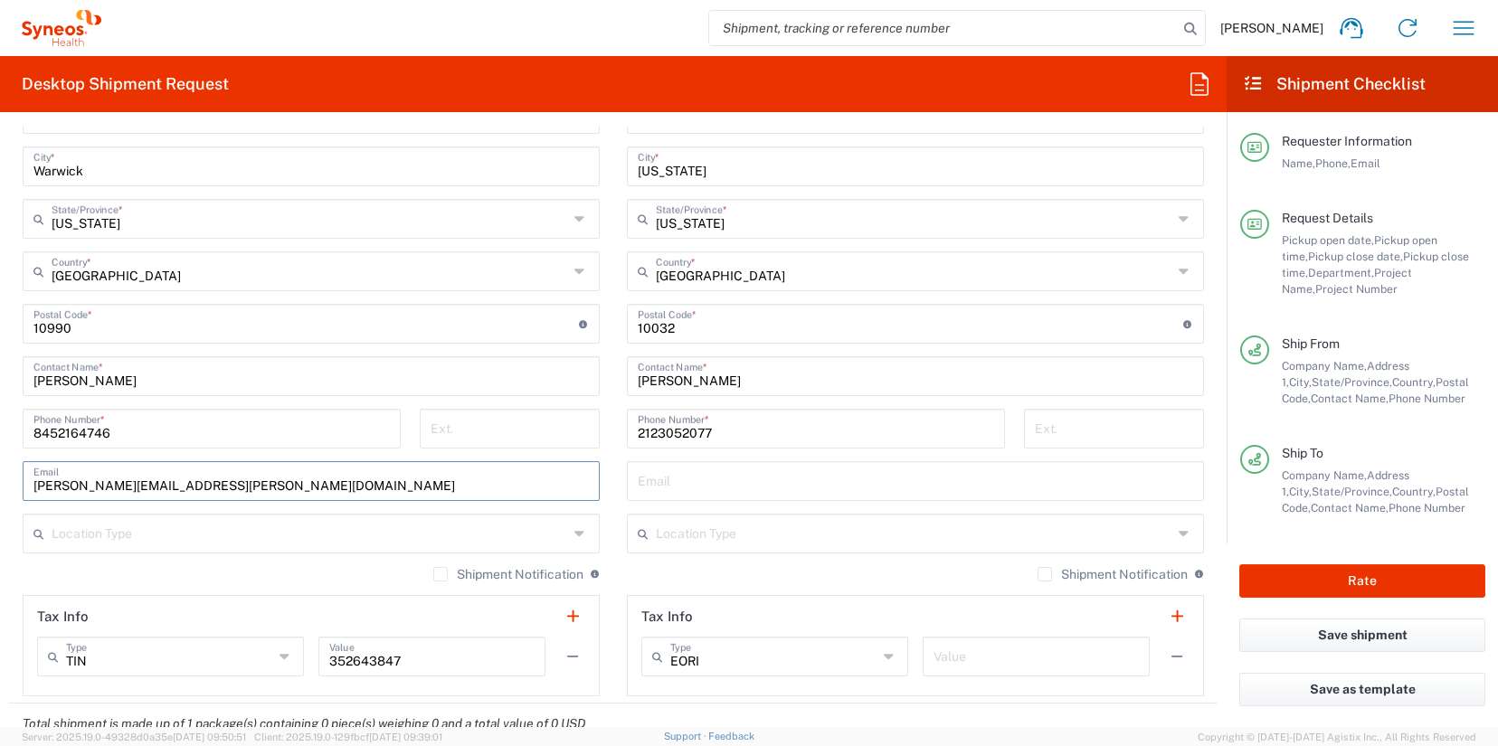
click at [171, 480] on input "lisa.silvestri@illingworthresearch.com" at bounding box center [310, 480] width 555 height 32
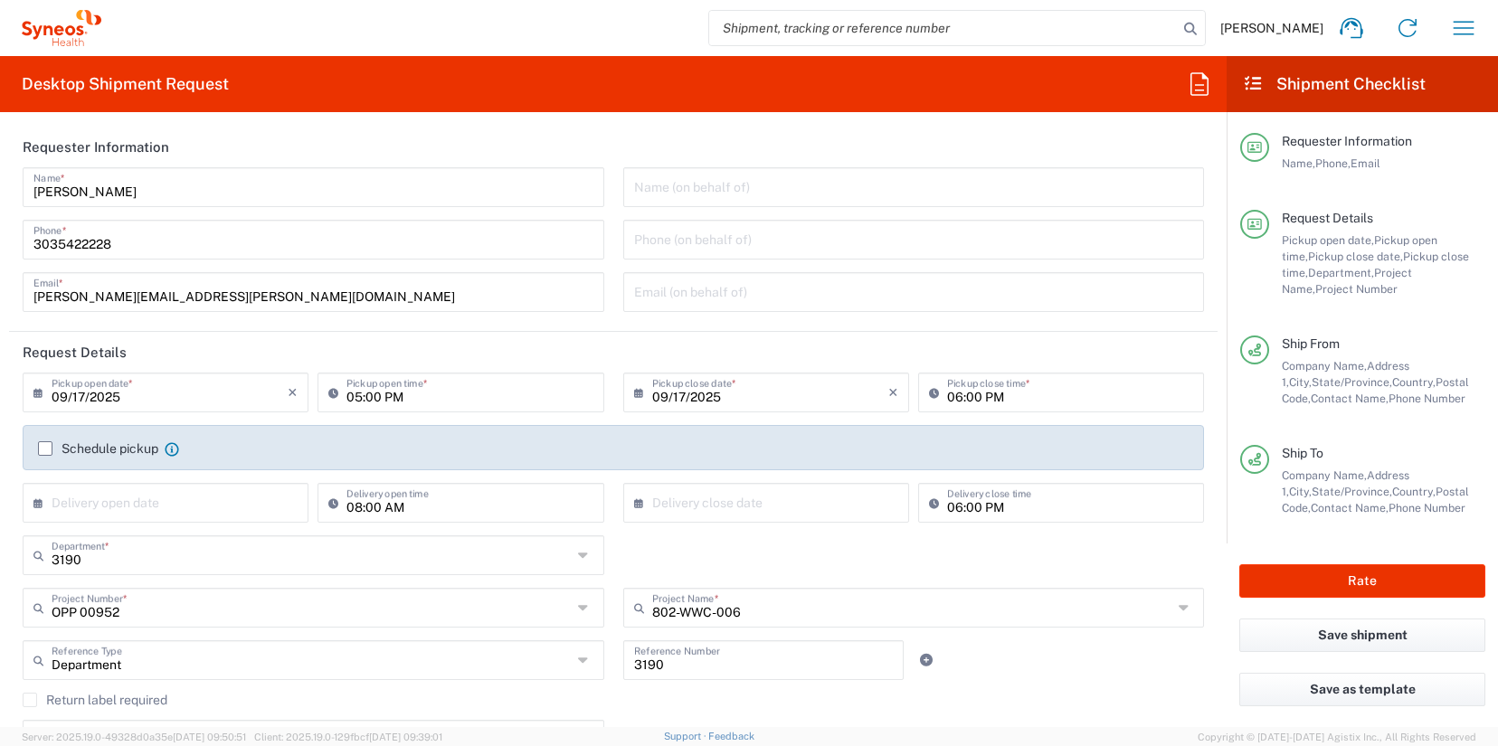
click at [724, 290] on input "text" at bounding box center [914, 291] width 560 height 32
paste input "lisa.silvestri@illingworthresearch.com"
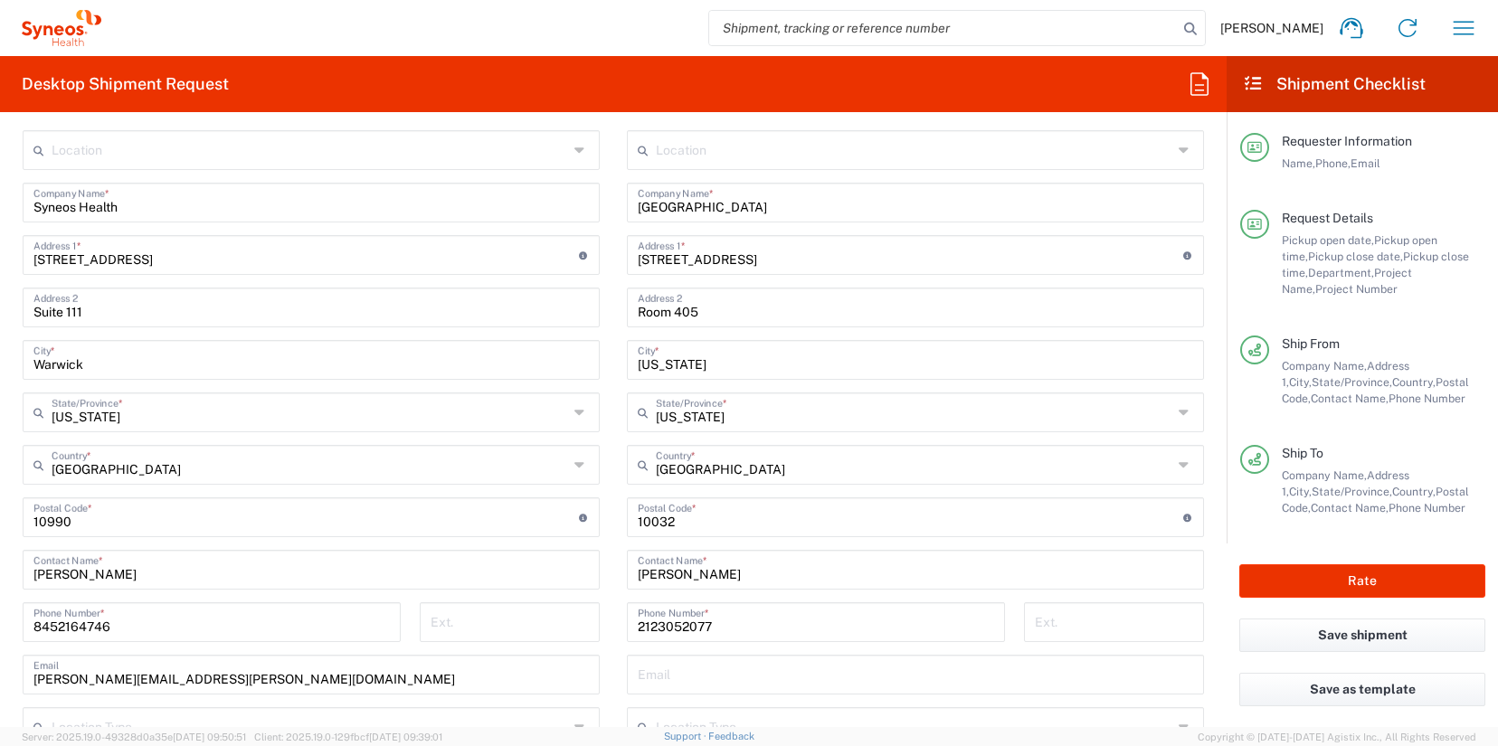
scroll to position [765, 0]
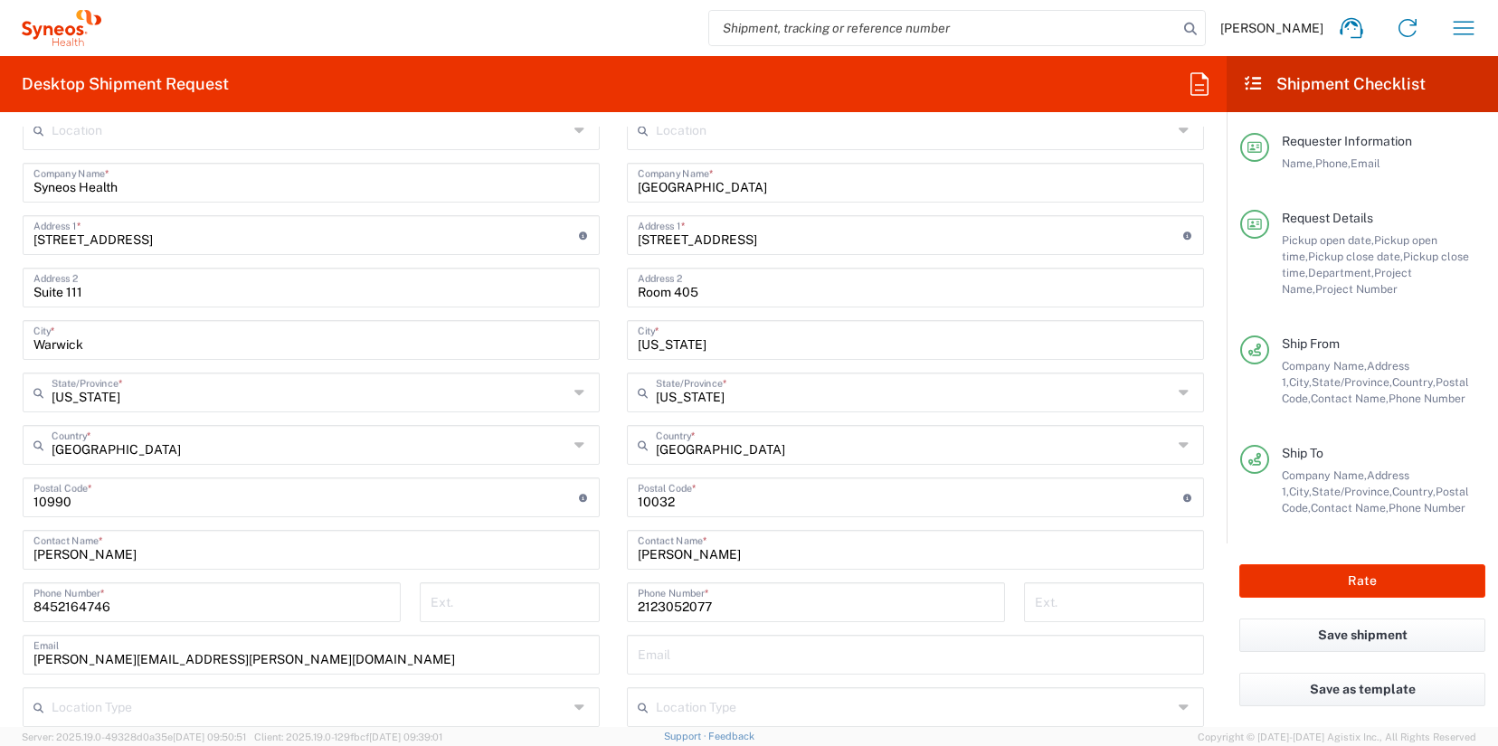
type input "lisa.silvestri@illingworthresearch.com"
drag, startPoint x: 97, startPoint y: 297, endPoint x: -62, endPoint y: 289, distance: 158.5
click at [0, 289] on html "James Smith Home Shipment estimator Shipment tracking Desktop shipment request …" at bounding box center [749, 373] width 1498 height 746
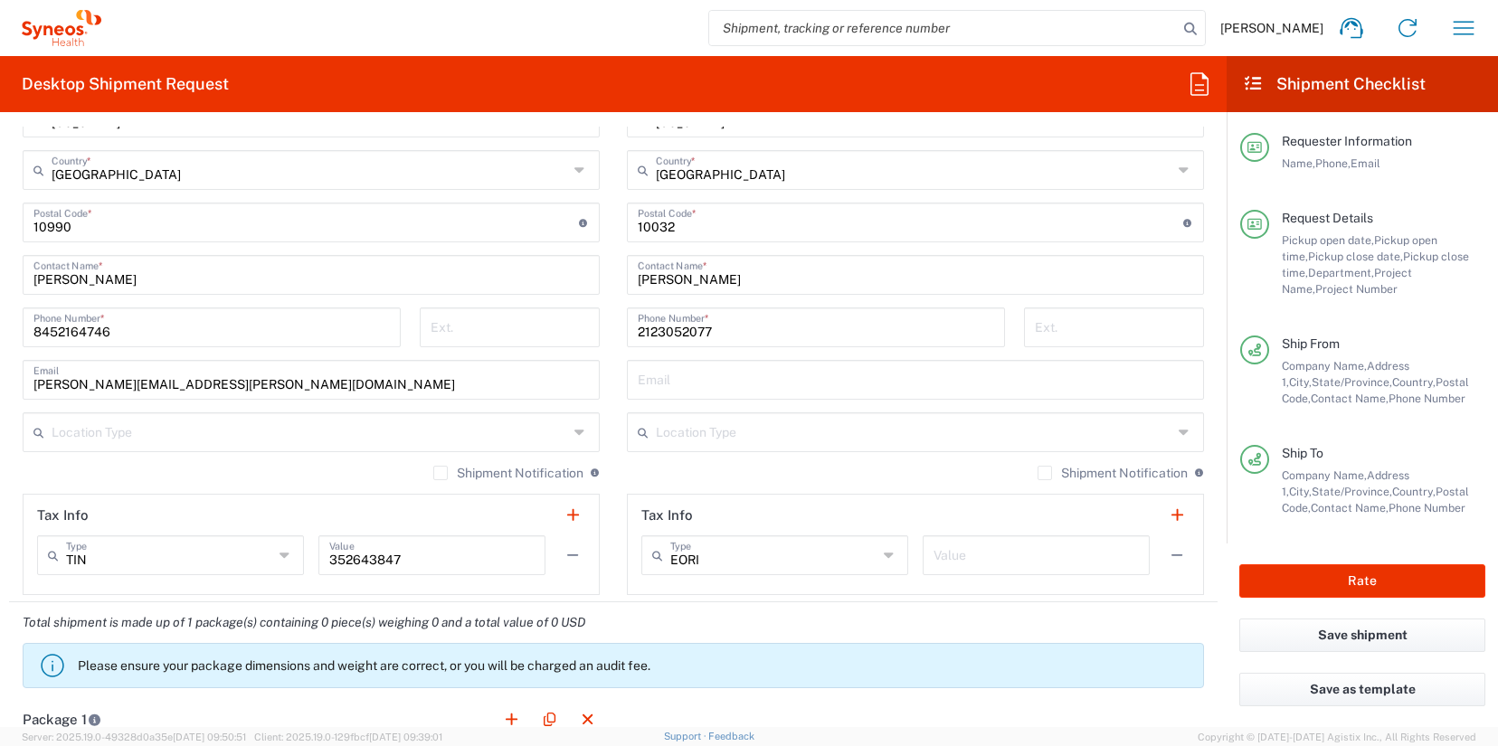
scroll to position [0, 0]
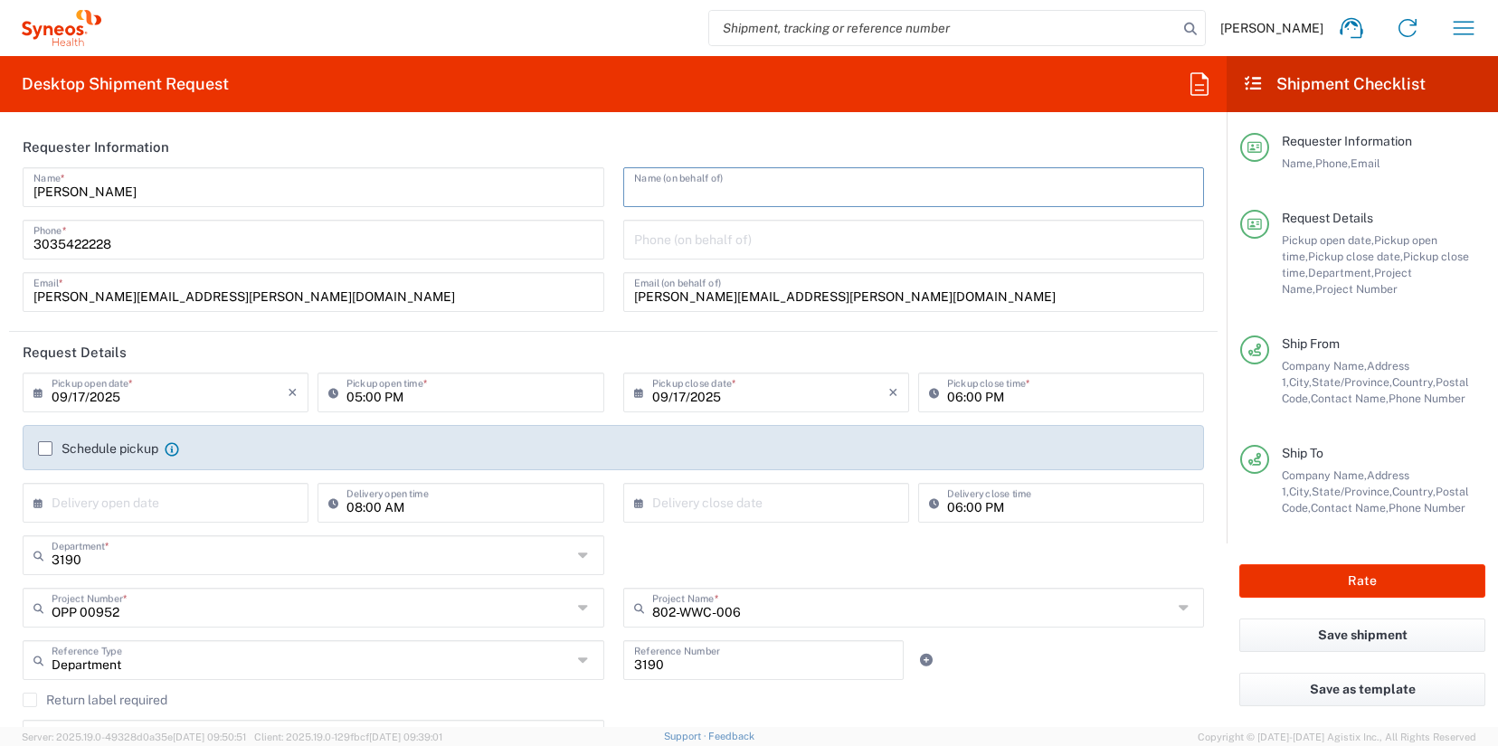
click at [668, 193] on input "text" at bounding box center [914, 186] width 560 height 32
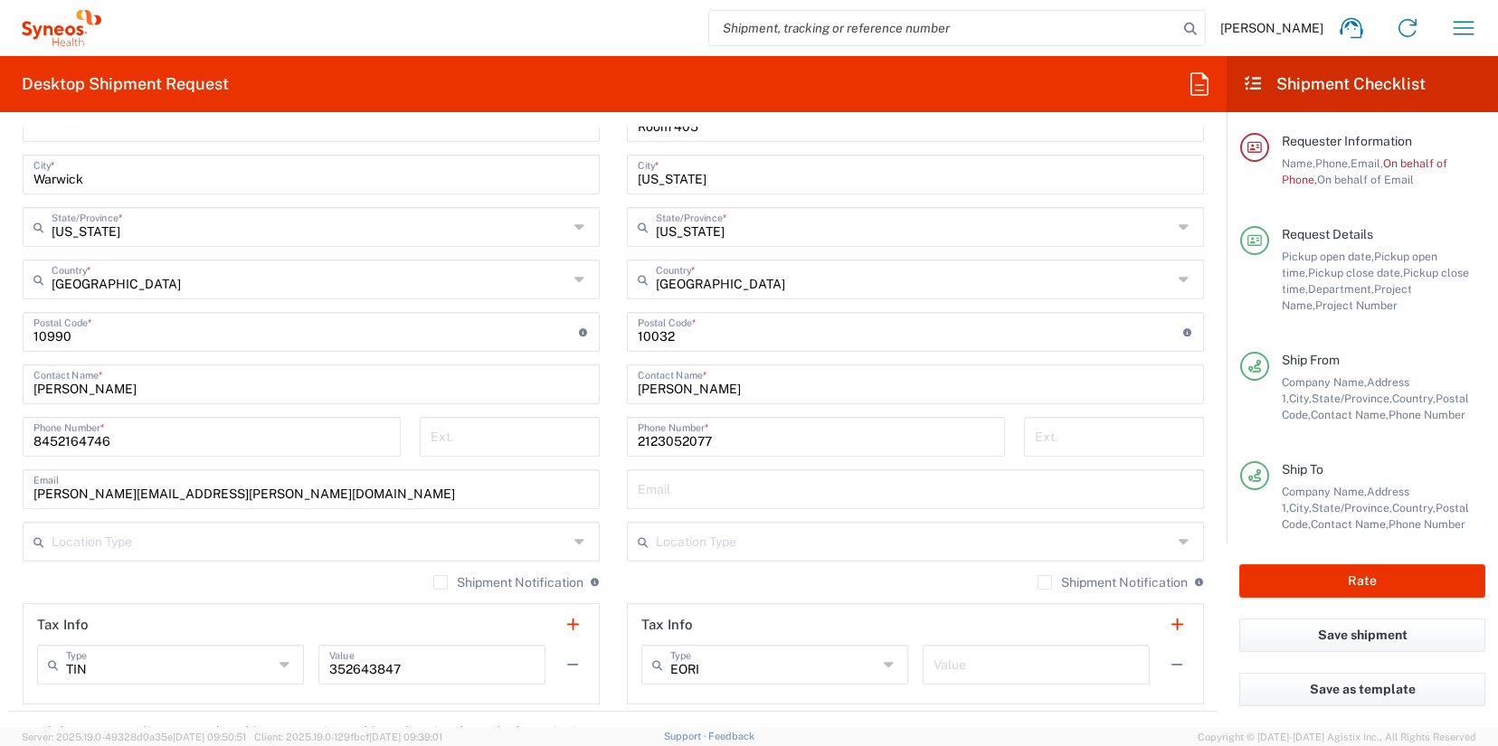
scroll to position [918, 0]
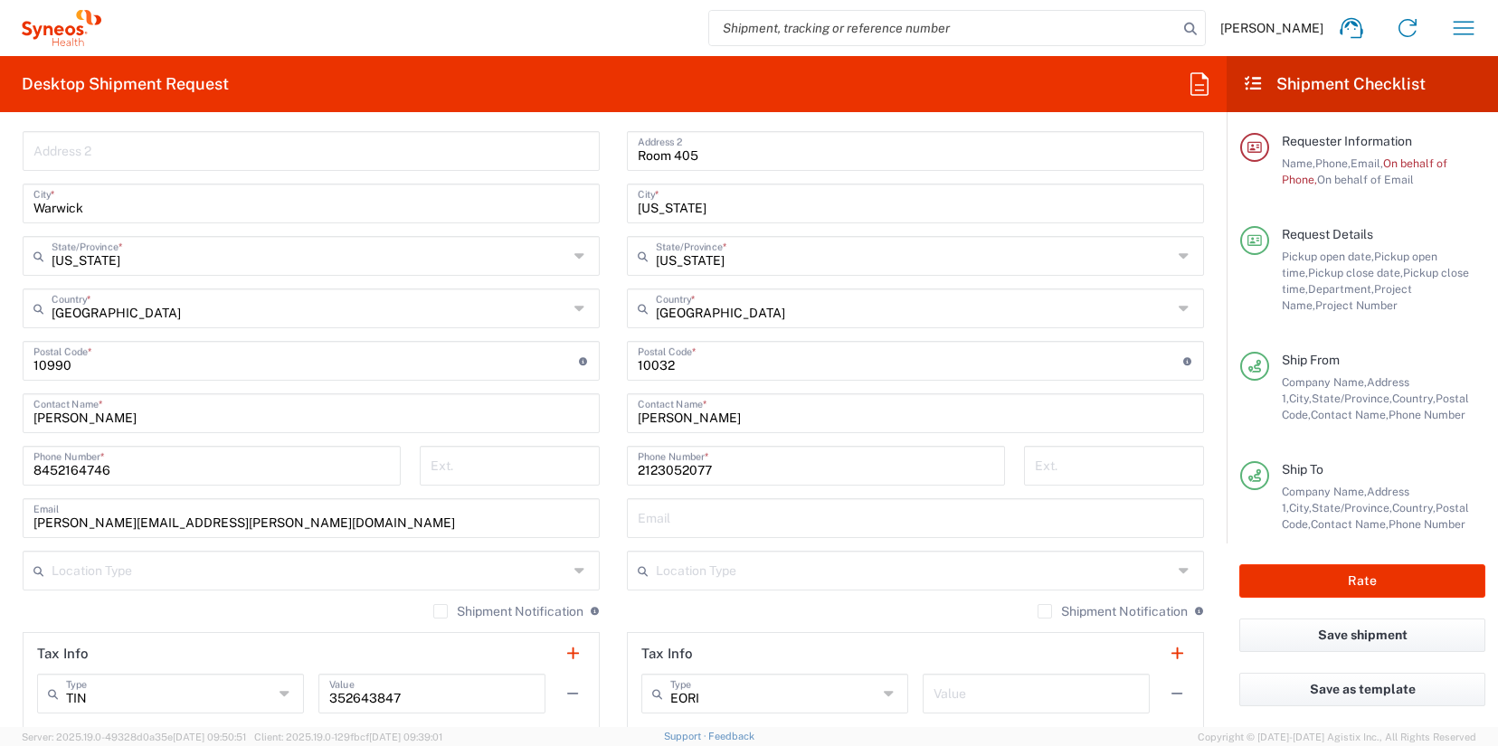
type input "Lisa Silvestri"
drag, startPoint x: 122, startPoint y: 474, endPoint x: -26, endPoint y: 466, distance: 148.6
click at [0, 466] on html "James Smith Home Shipment estimator Shipment tracking Desktop shipment request …" at bounding box center [749, 373] width 1498 height 746
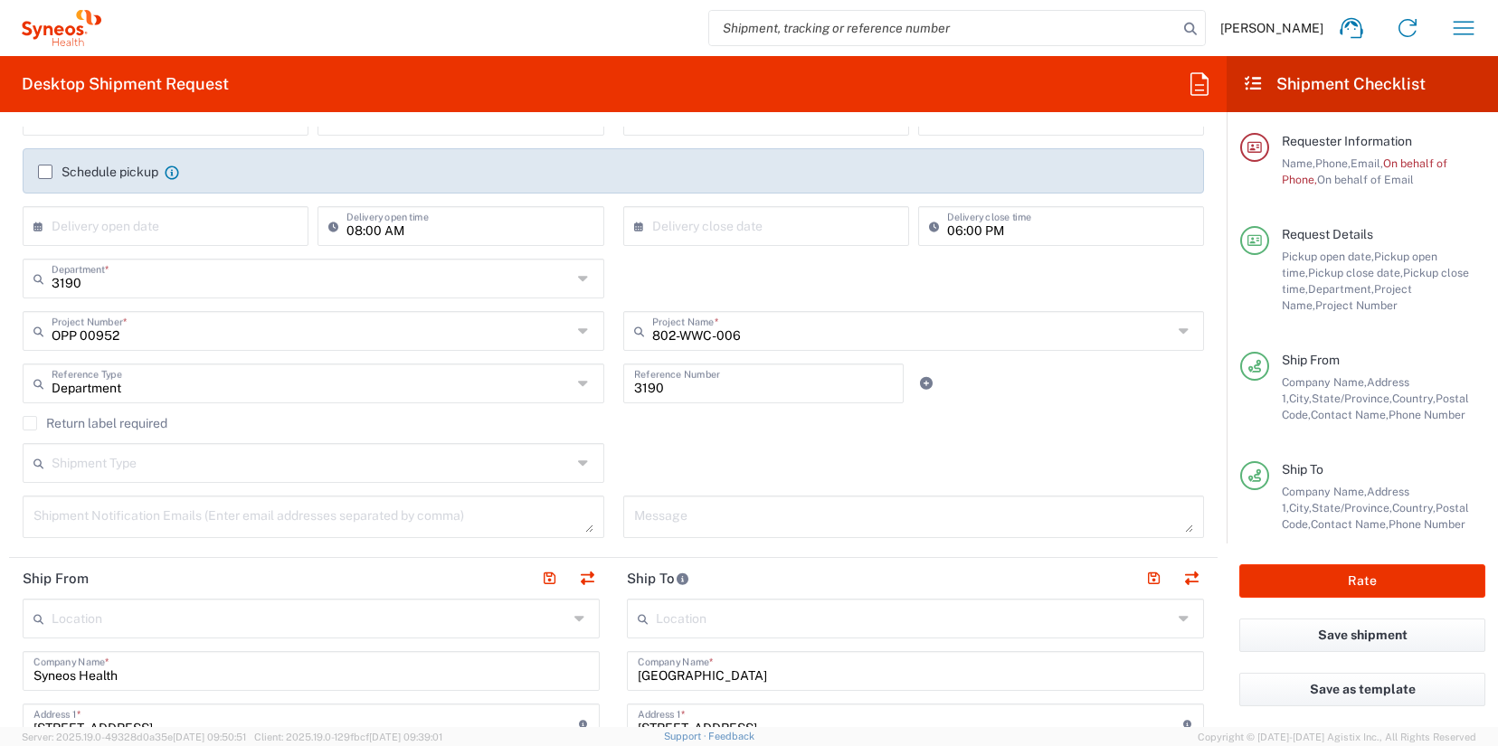
scroll to position [0, 0]
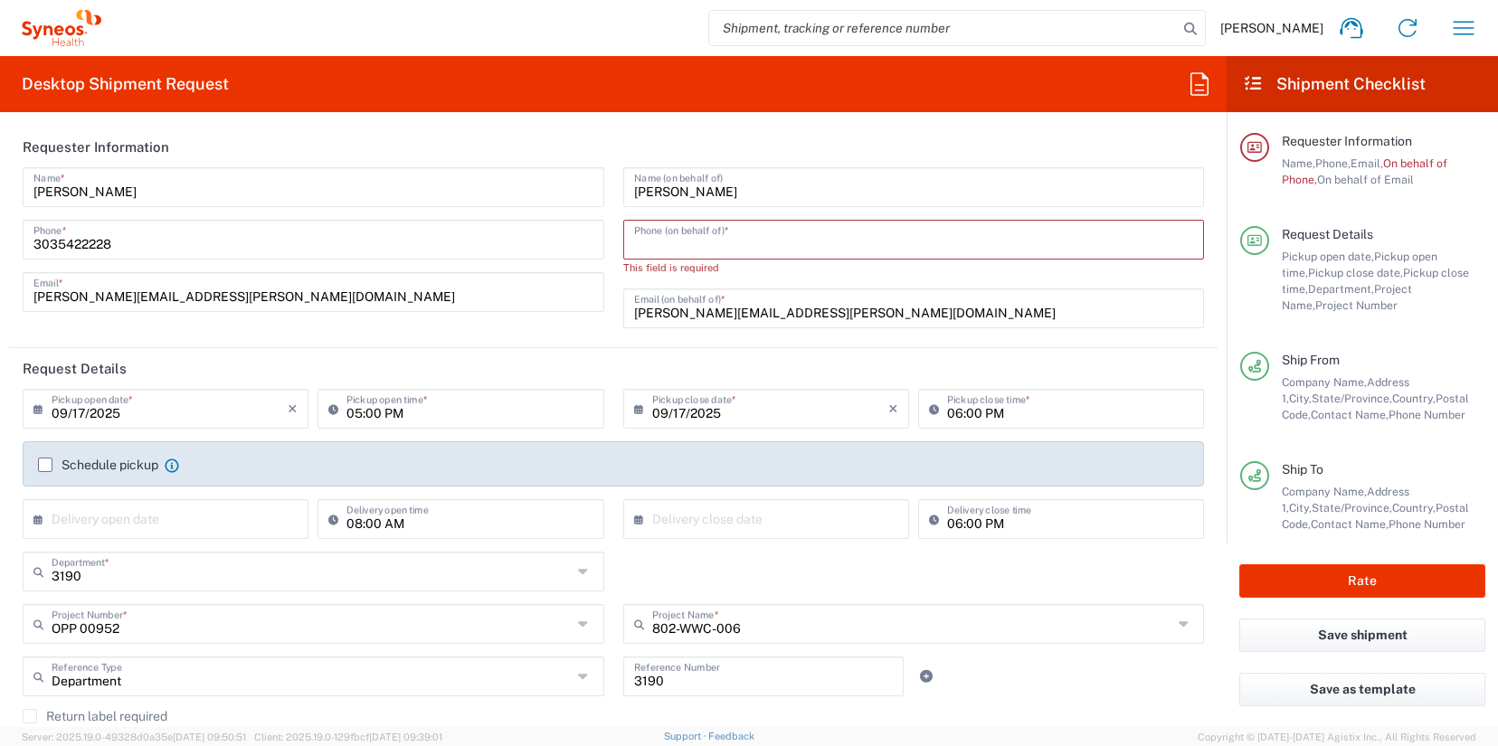
click at [692, 229] on input "tel" at bounding box center [914, 239] width 560 height 32
paste input "8452164746"
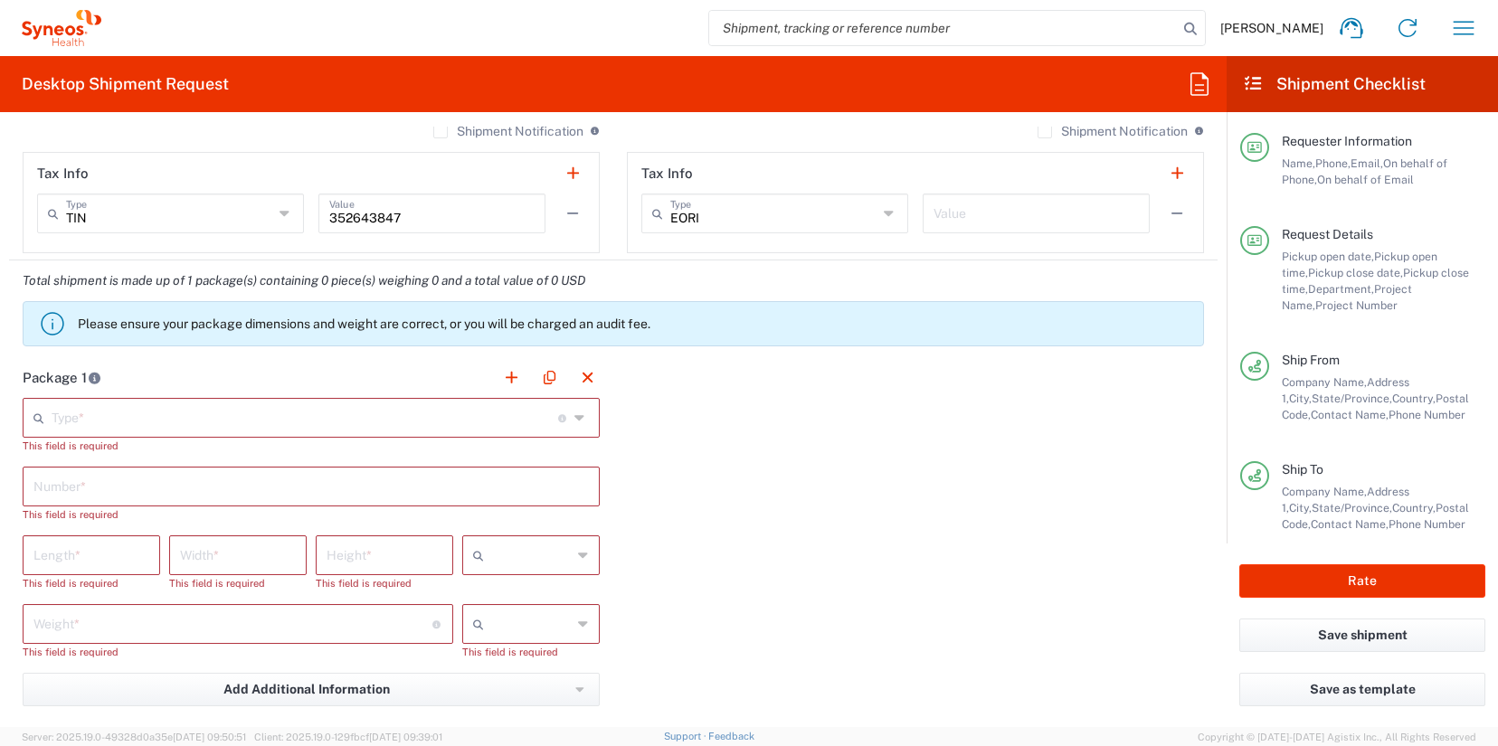
scroll to position [1387, 0]
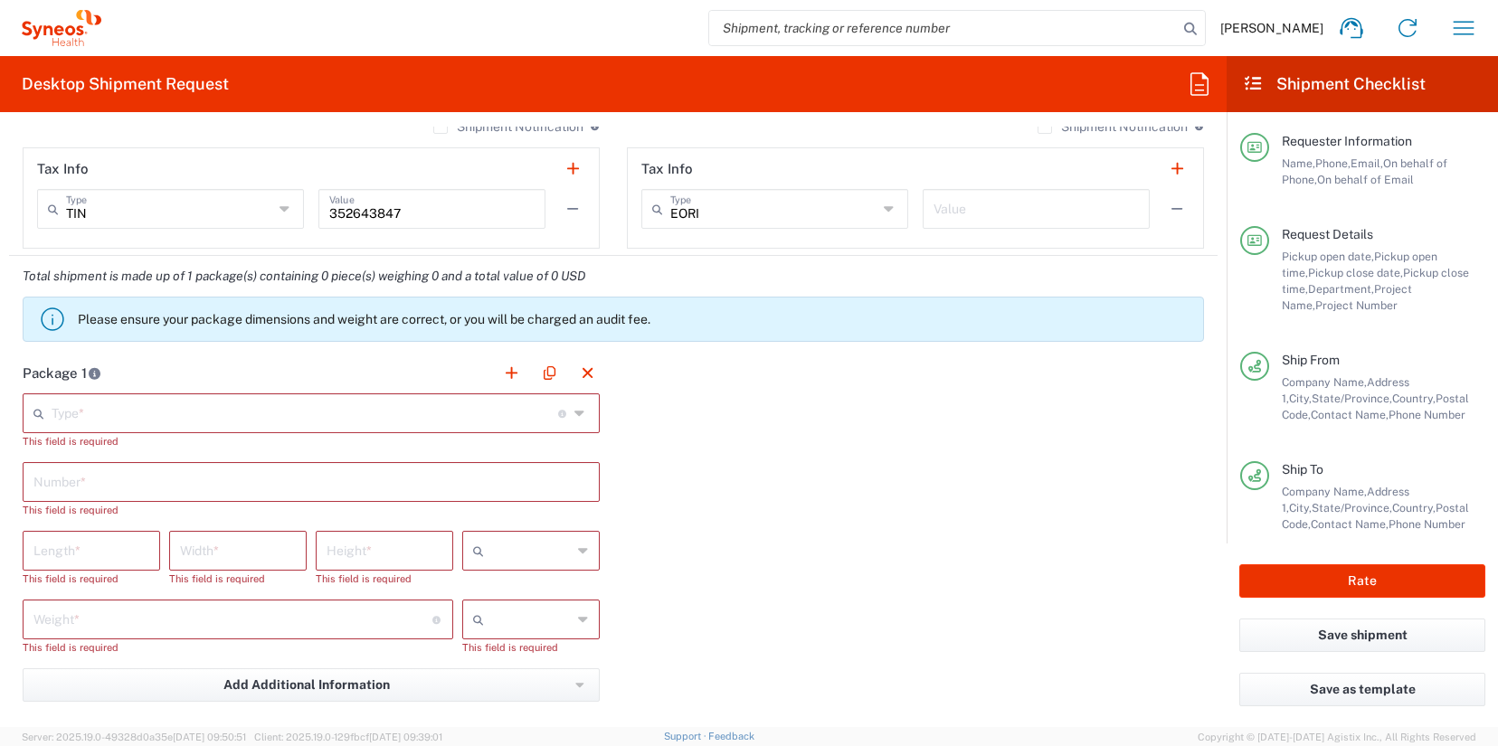
type input "8452164746"
click at [485, 417] on input "text" at bounding box center [305, 412] width 507 height 32
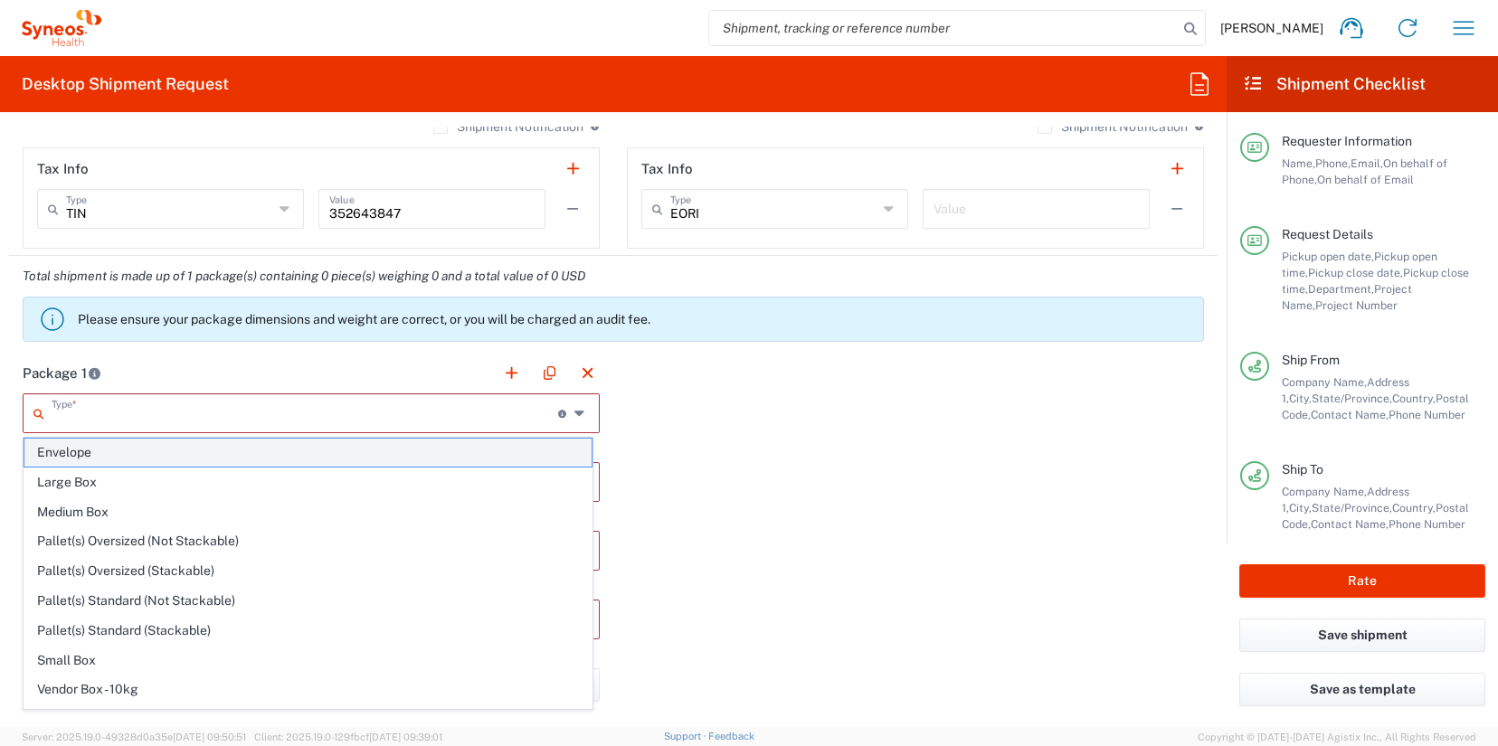
click at [307, 454] on span "Envelope" at bounding box center [307, 453] width 567 height 28
type input "Envelope"
type input "1"
type input "9.5"
type input "12.5"
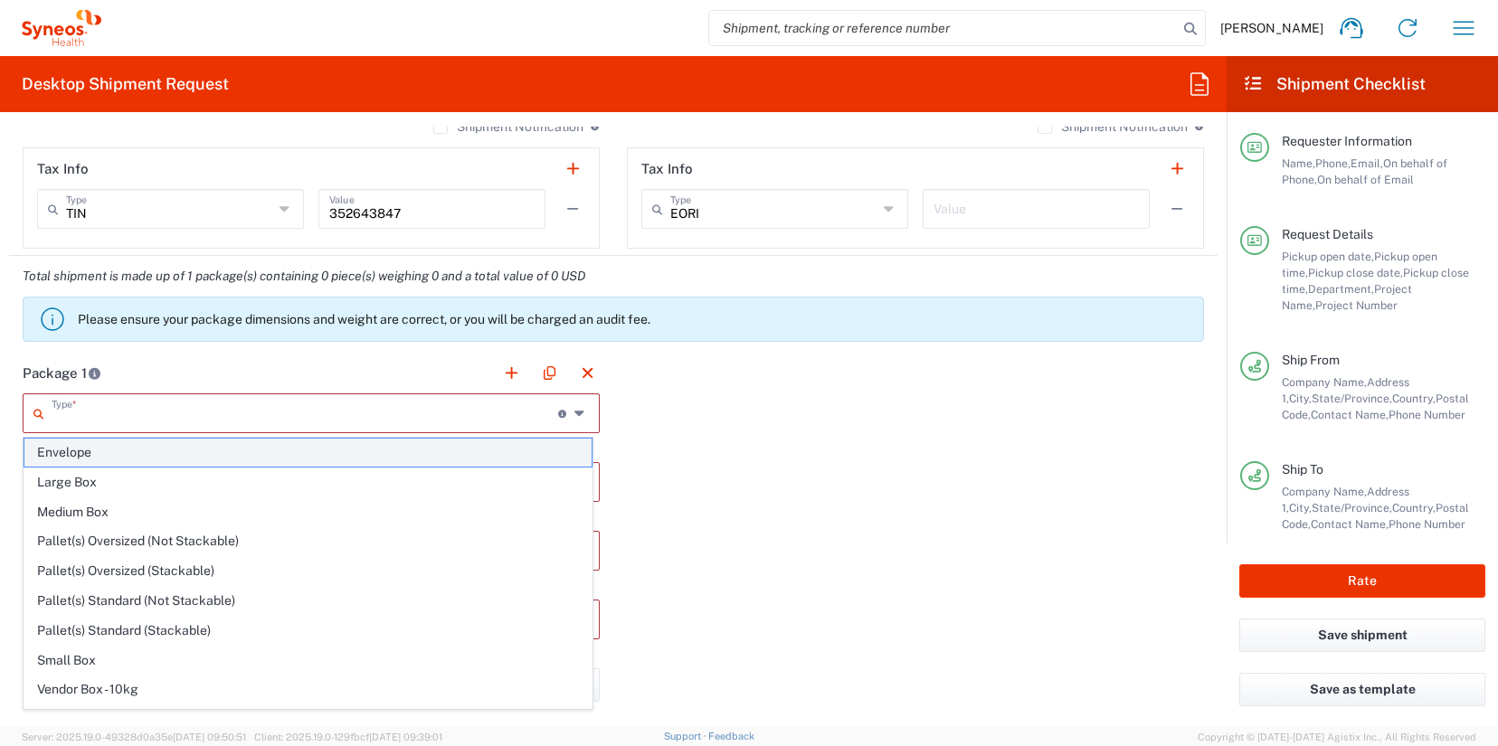
type input "0.25"
type input "in"
type input "0.45"
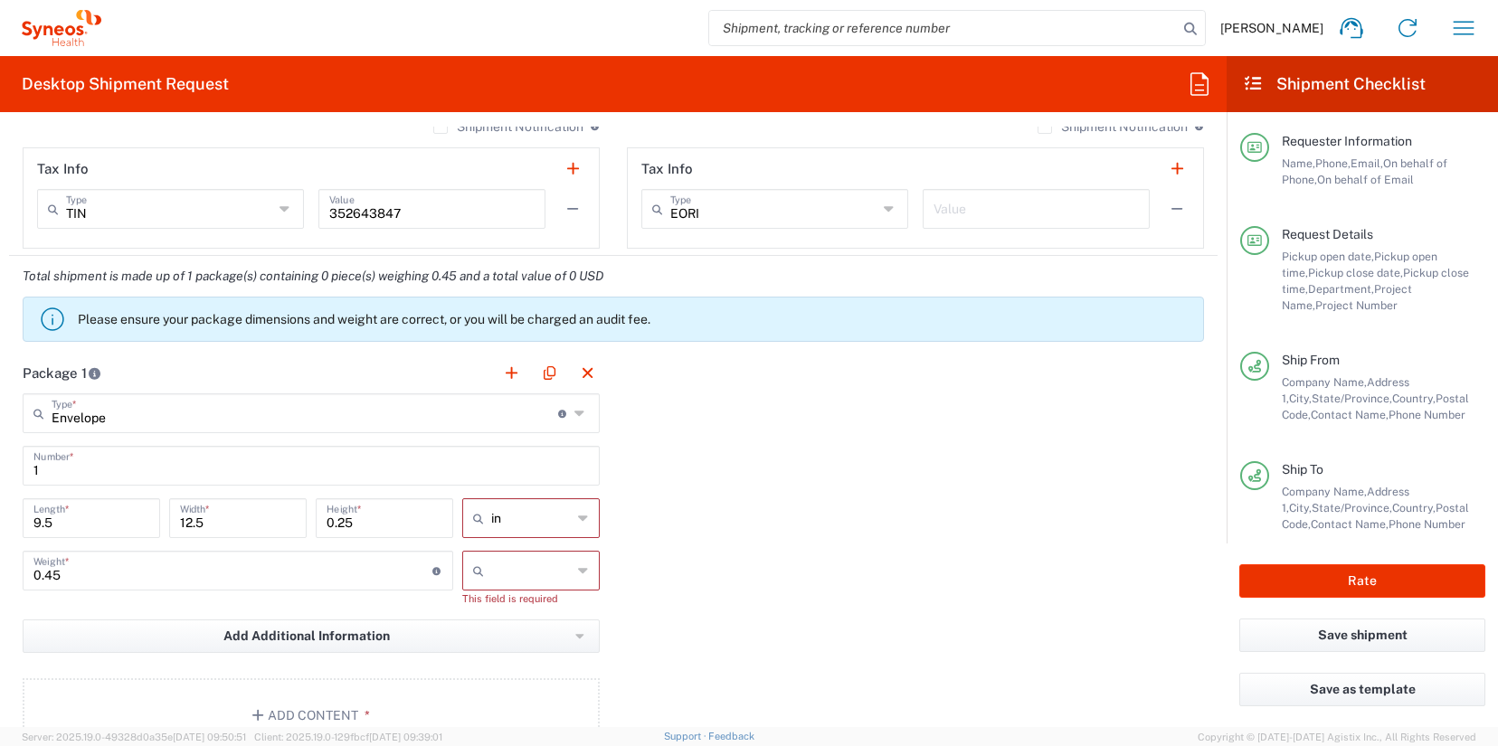
click at [517, 581] on input "text" at bounding box center [531, 570] width 80 height 29
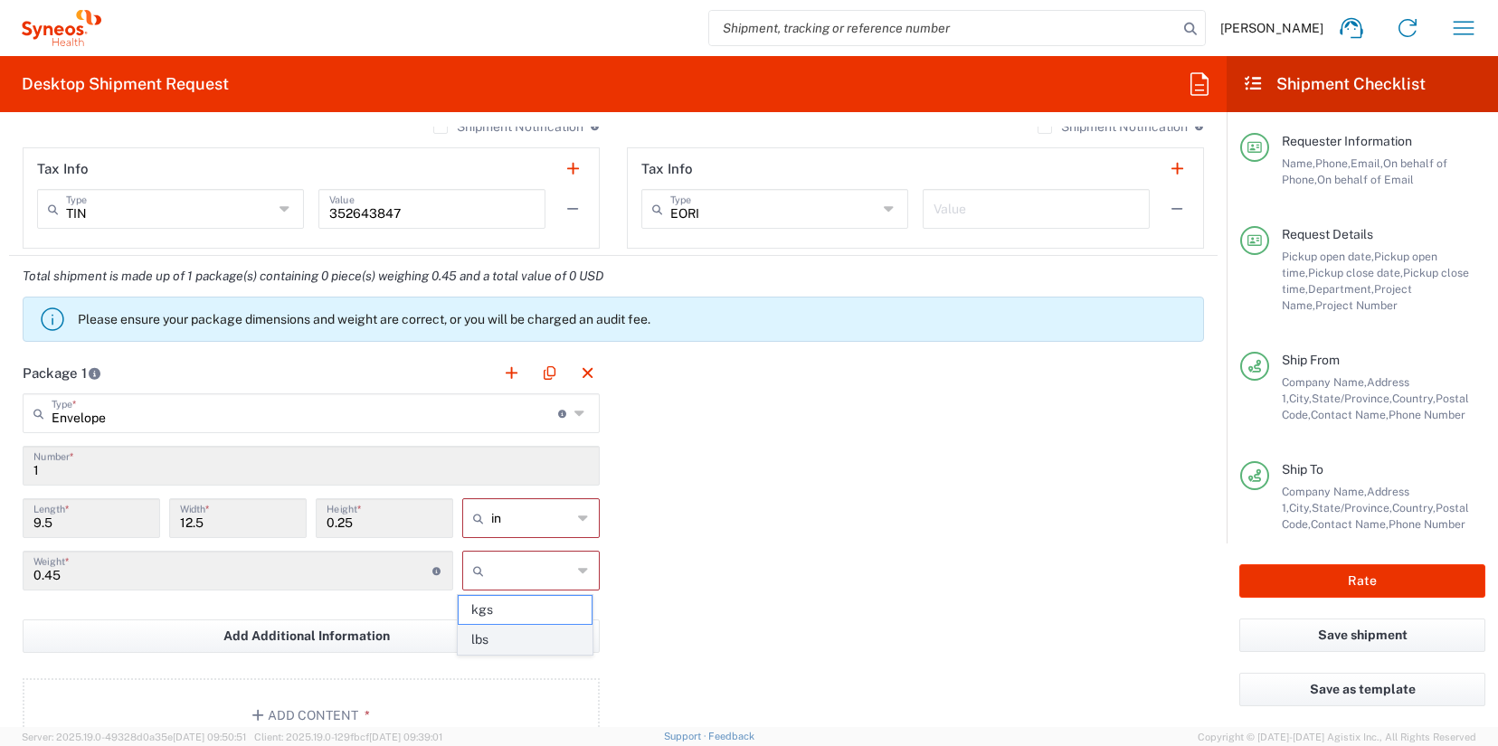
click at [512, 633] on span "lbs" at bounding box center [525, 640] width 132 height 28
type input "lbs"
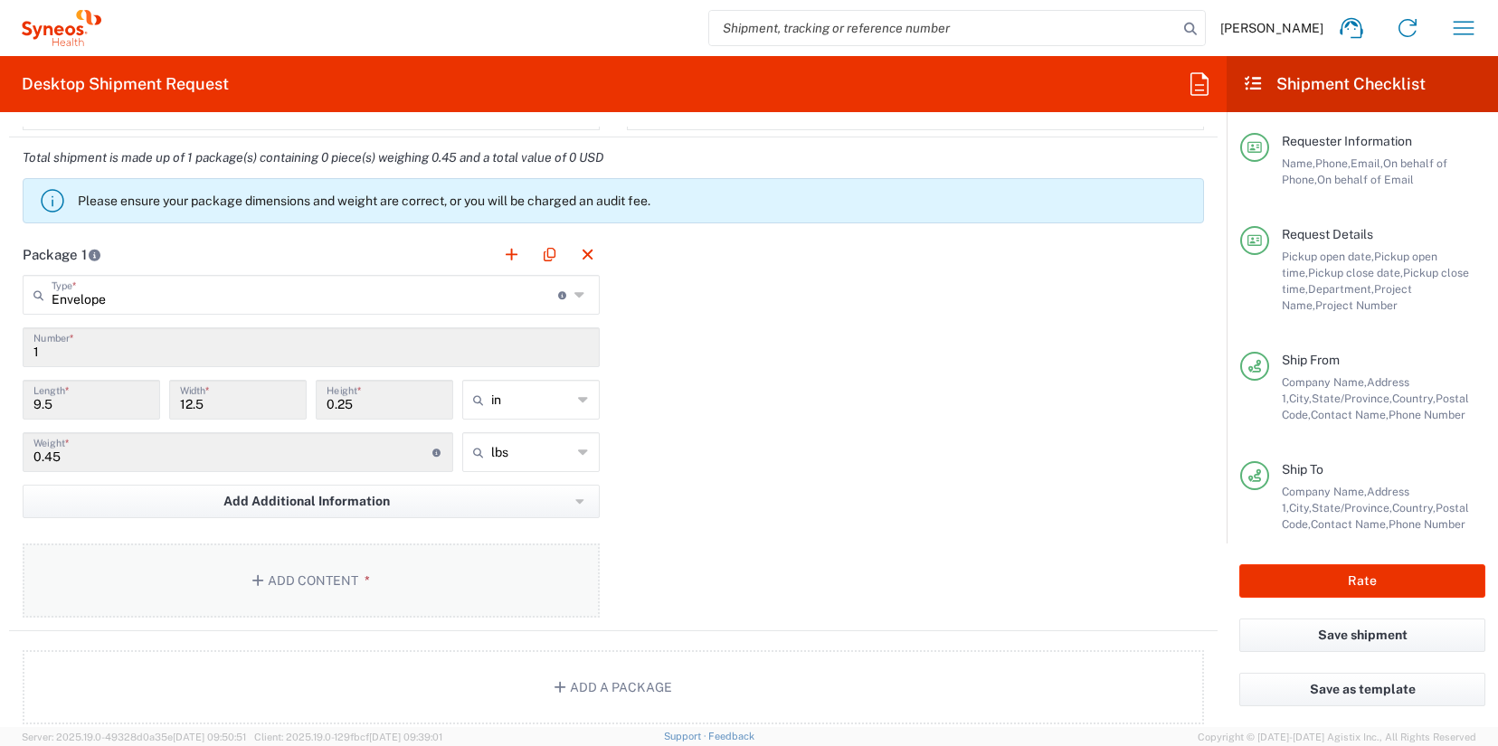
scroll to position [1548, 0]
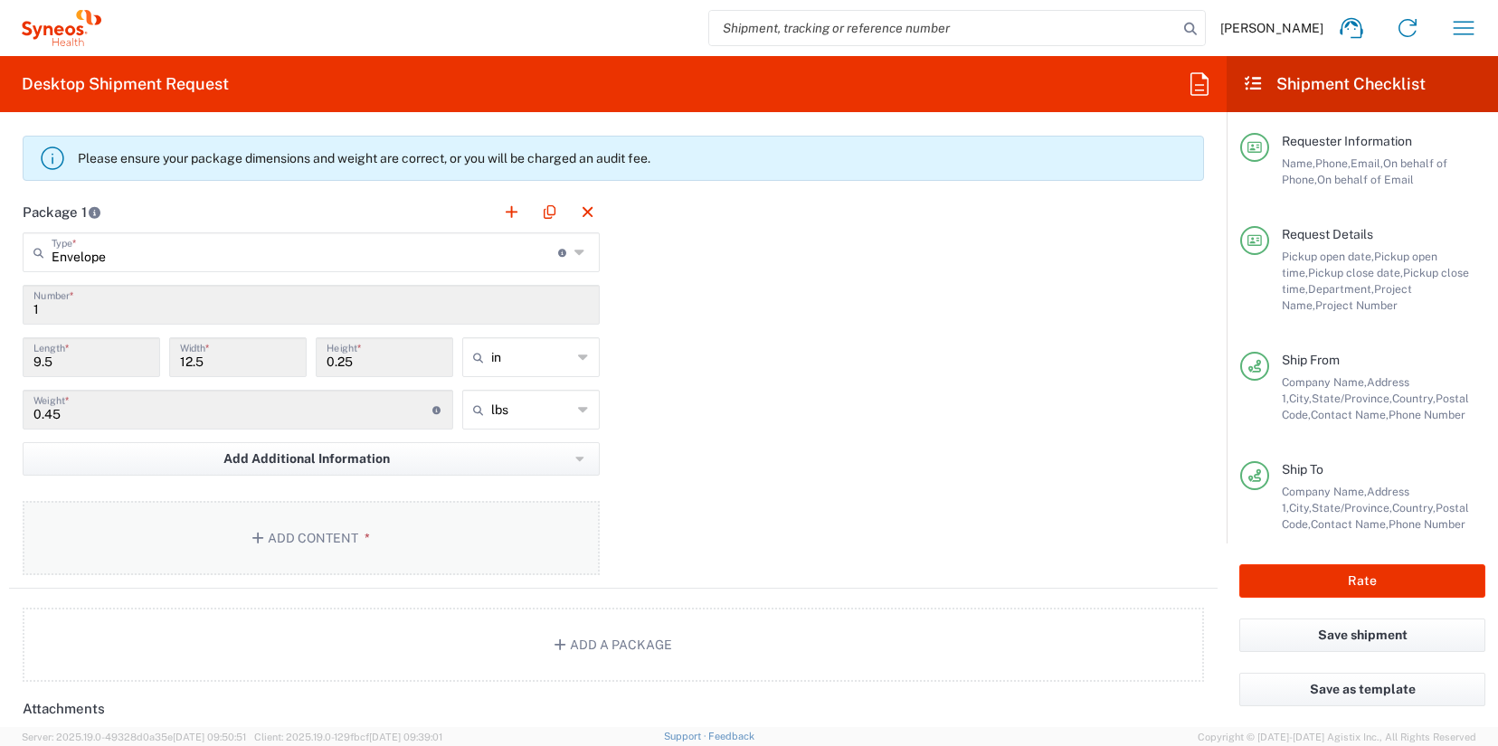
click at [456, 548] on button "Add Content *" at bounding box center [311, 538] width 577 height 74
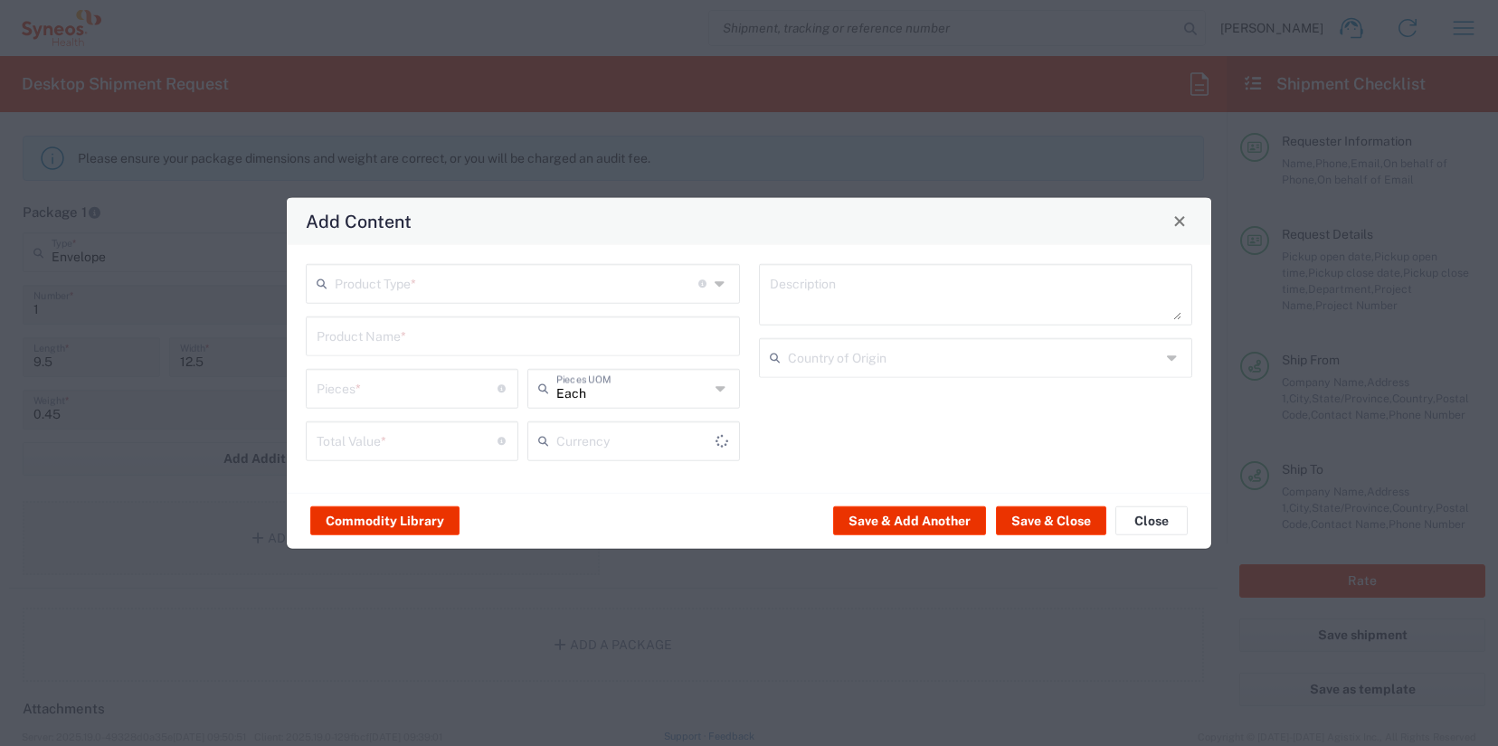
type input "US Dollar"
click at [404, 301] on div "Product Type * Document: Paper document generated internally by Syneos, a clien…" at bounding box center [523, 283] width 434 height 40
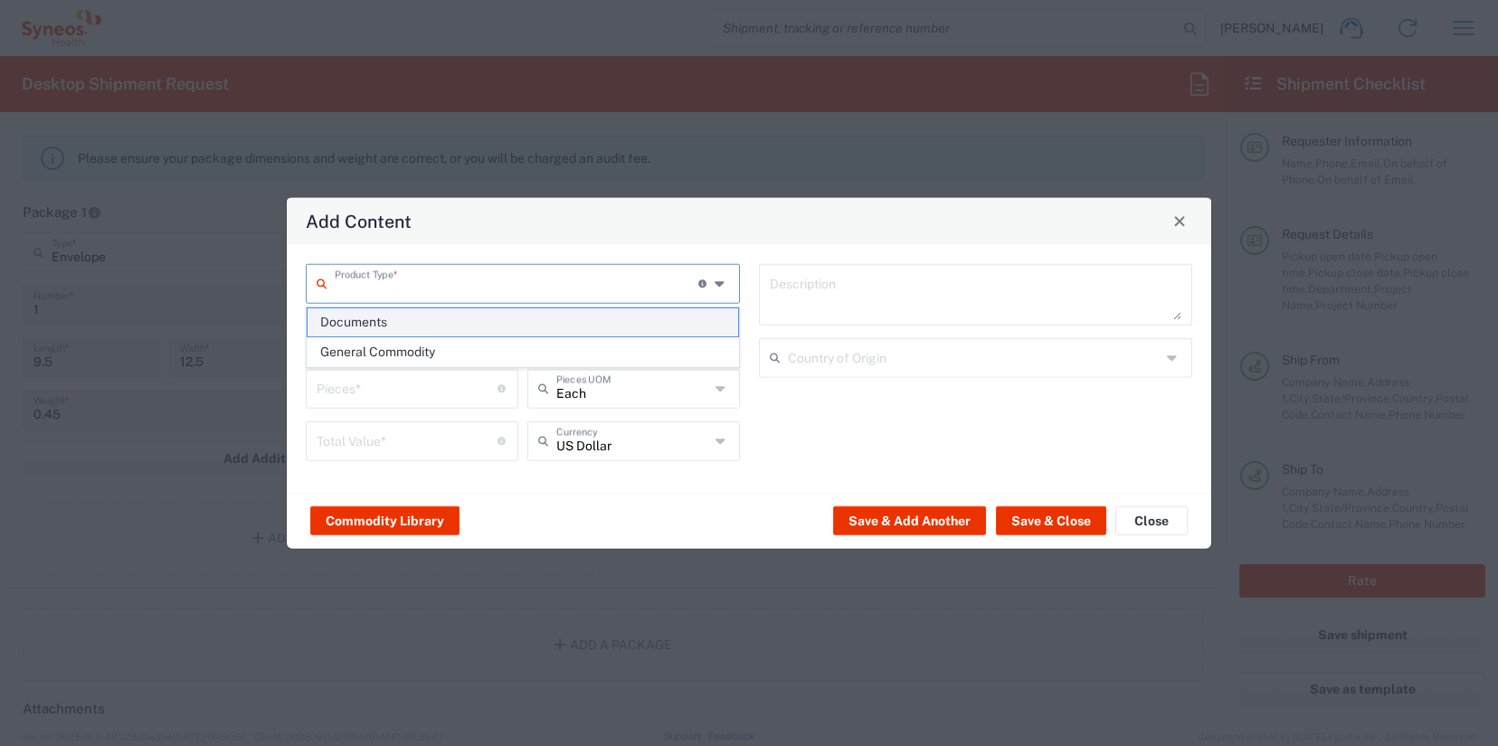
click at [397, 320] on span "Documents" at bounding box center [523, 322] width 431 height 28
type input "Documents"
type input "1"
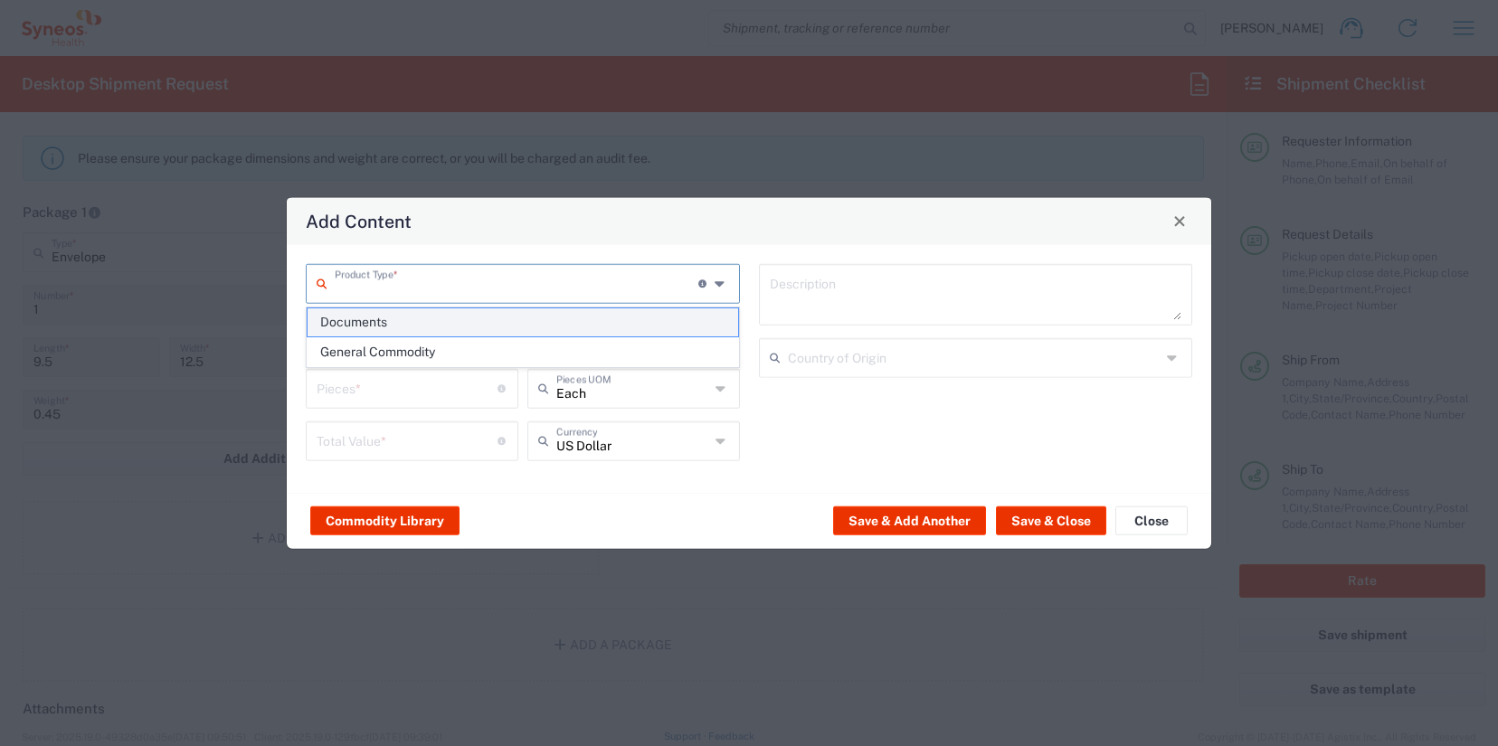
type textarea "Documents"
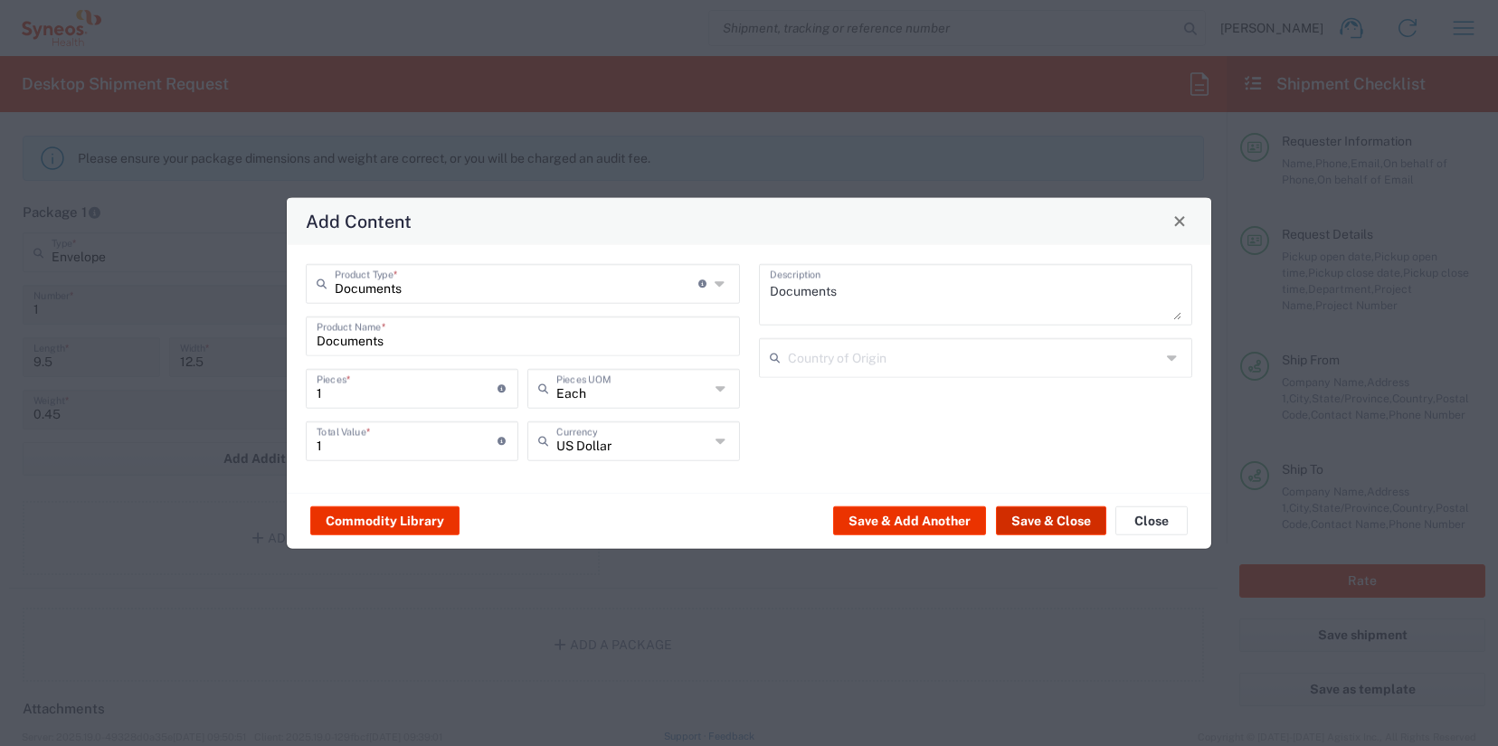
click at [1029, 516] on button "Save & Close" at bounding box center [1051, 521] width 110 height 29
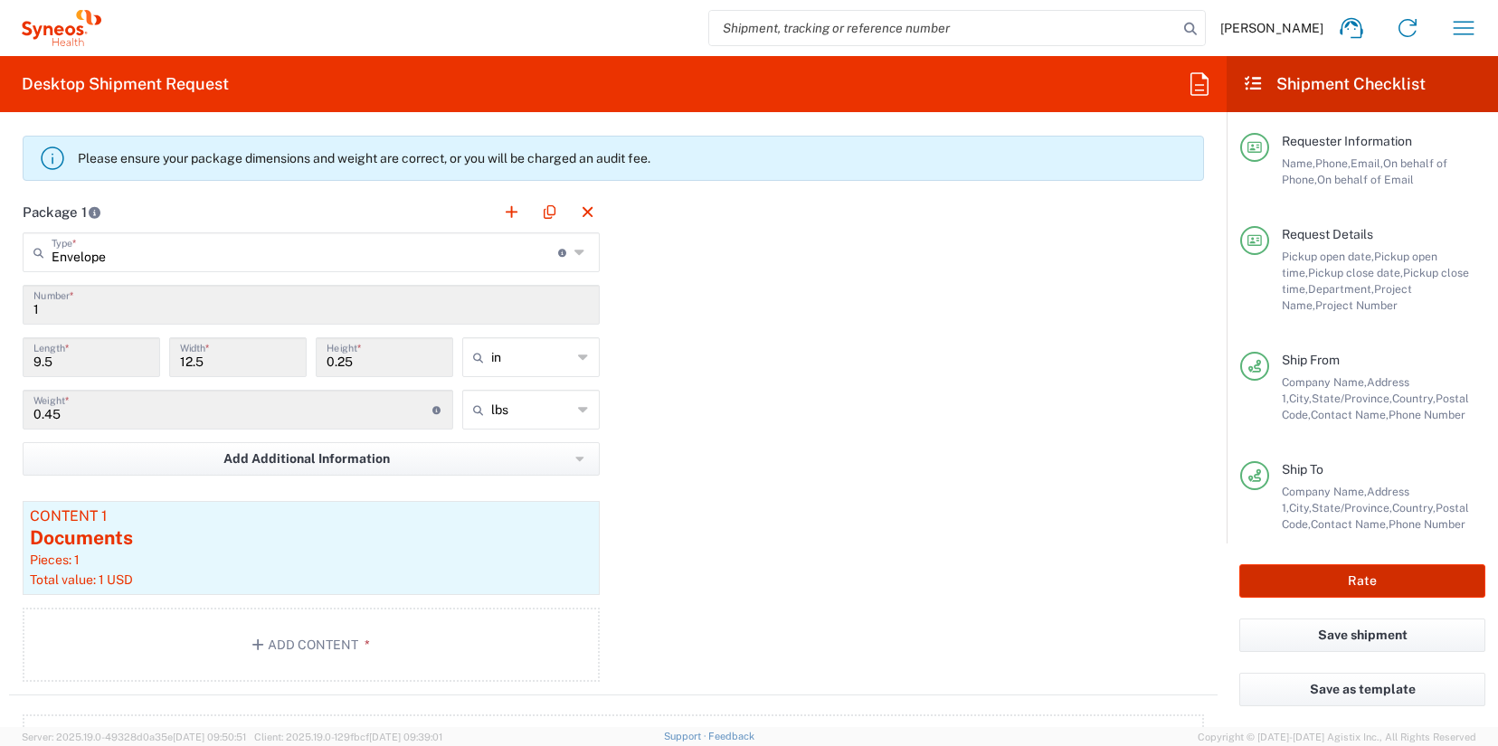
click at [1341, 588] on button "Rate" at bounding box center [1362, 580] width 246 height 33
type input "OPP 00952"
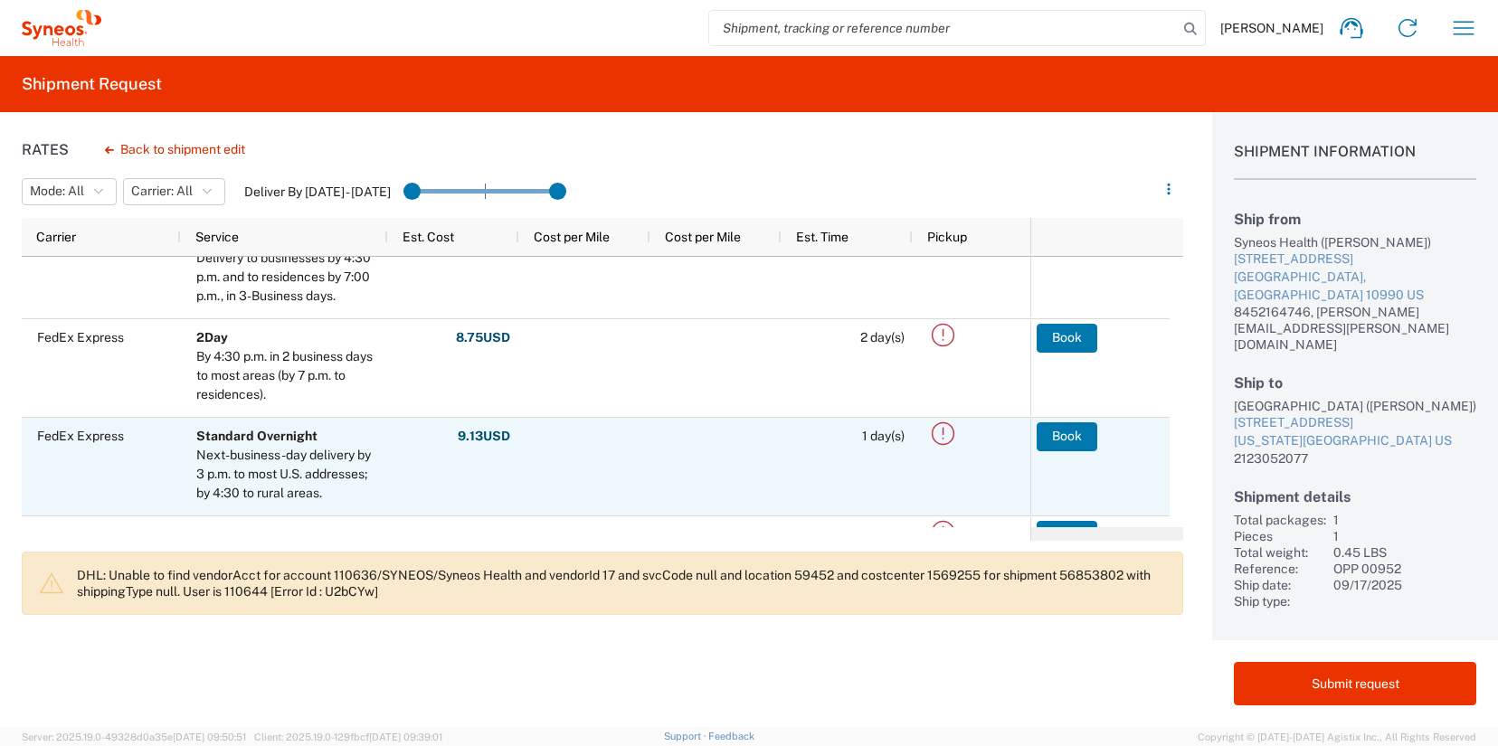
scroll to position [40, 0]
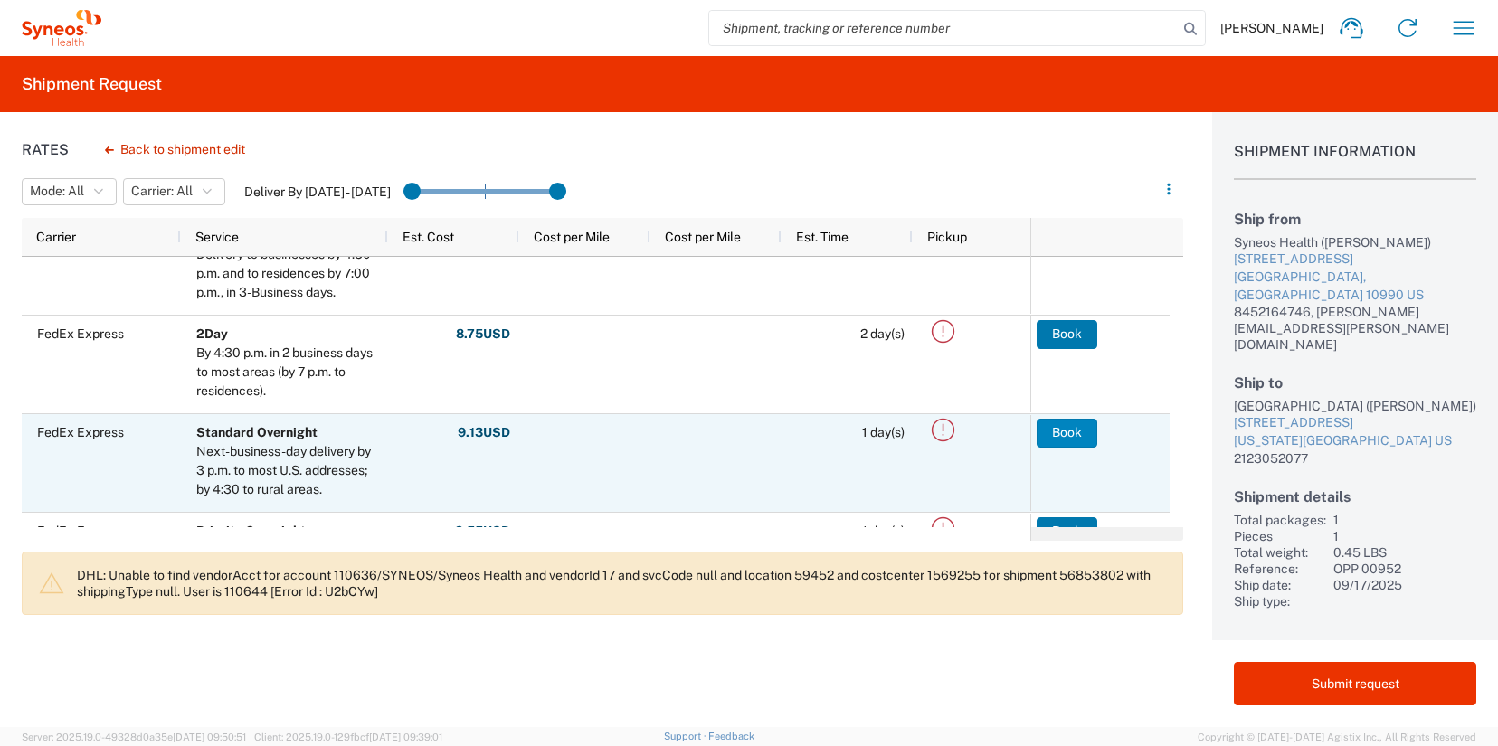
click at [1054, 430] on button "Book" at bounding box center [1067, 433] width 61 height 29
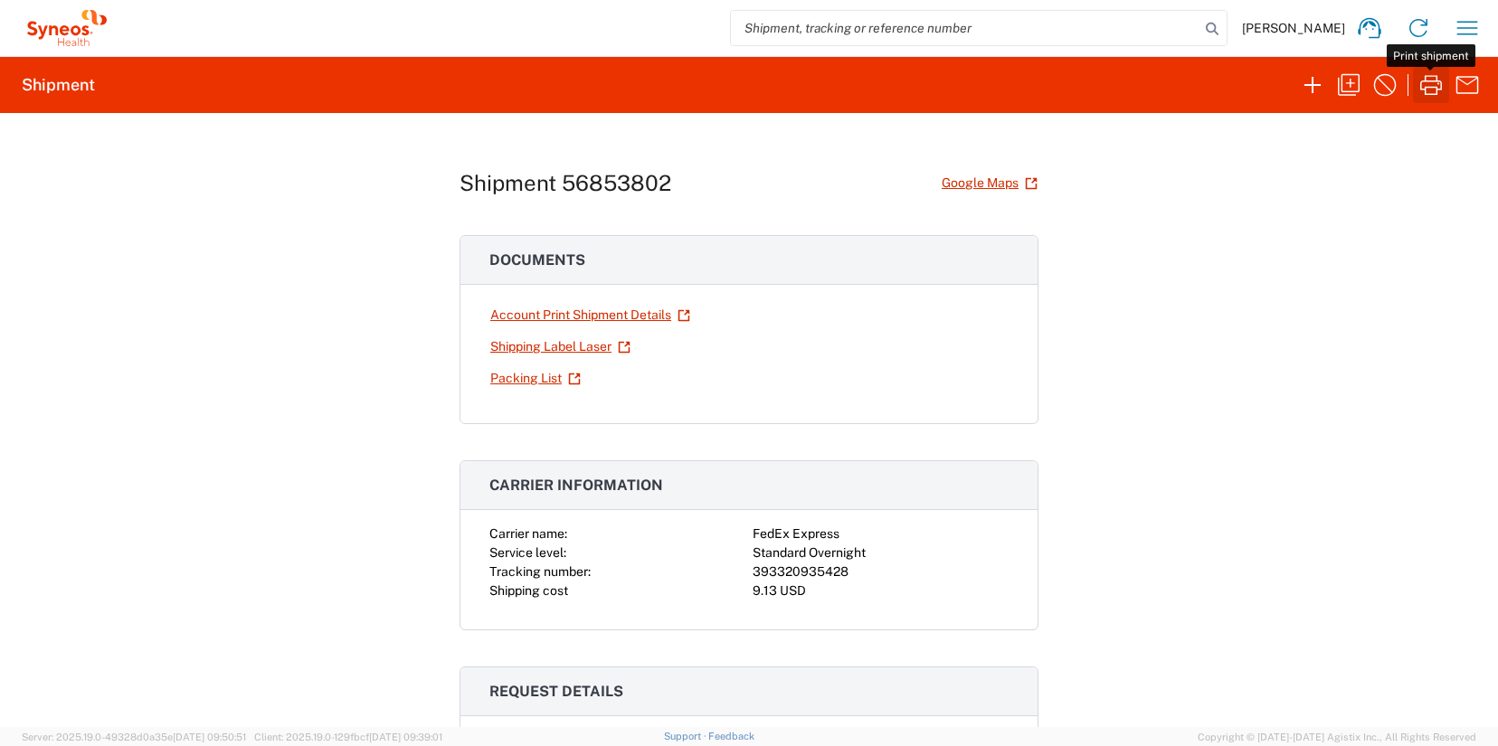
click at [1421, 92] on icon "button" at bounding box center [1430, 85] width 29 height 29
